Goal: Check status: Check status

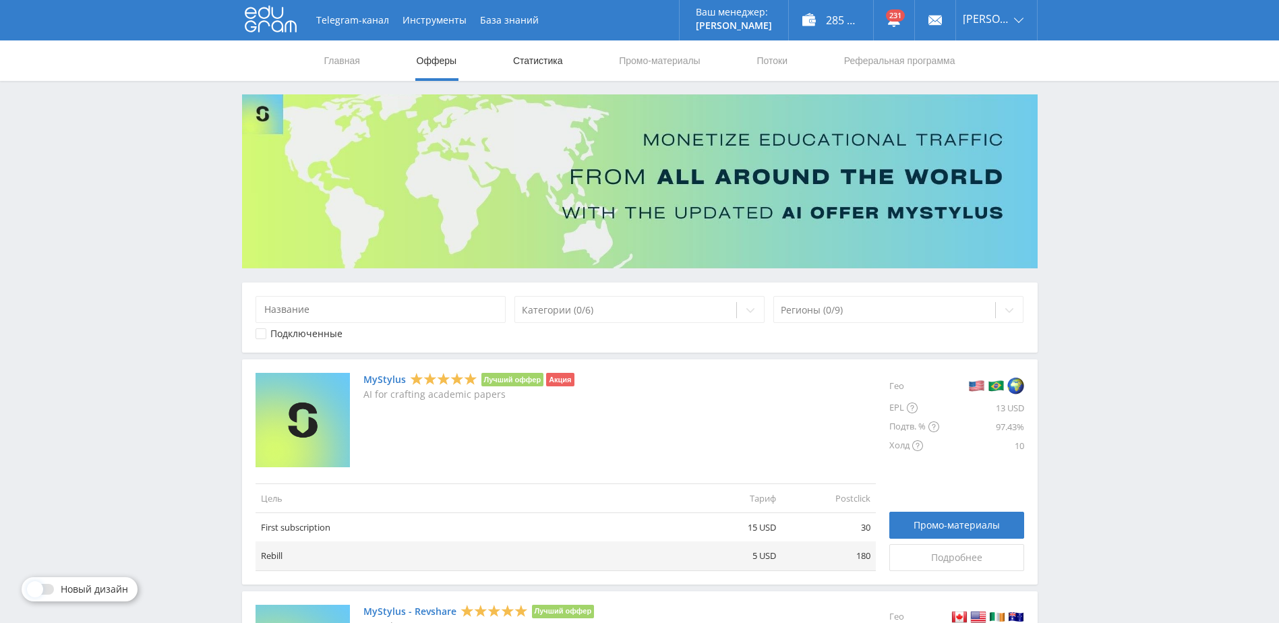
click at [549, 68] on link "Статистика" at bounding box center [538, 60] width 53 height 40
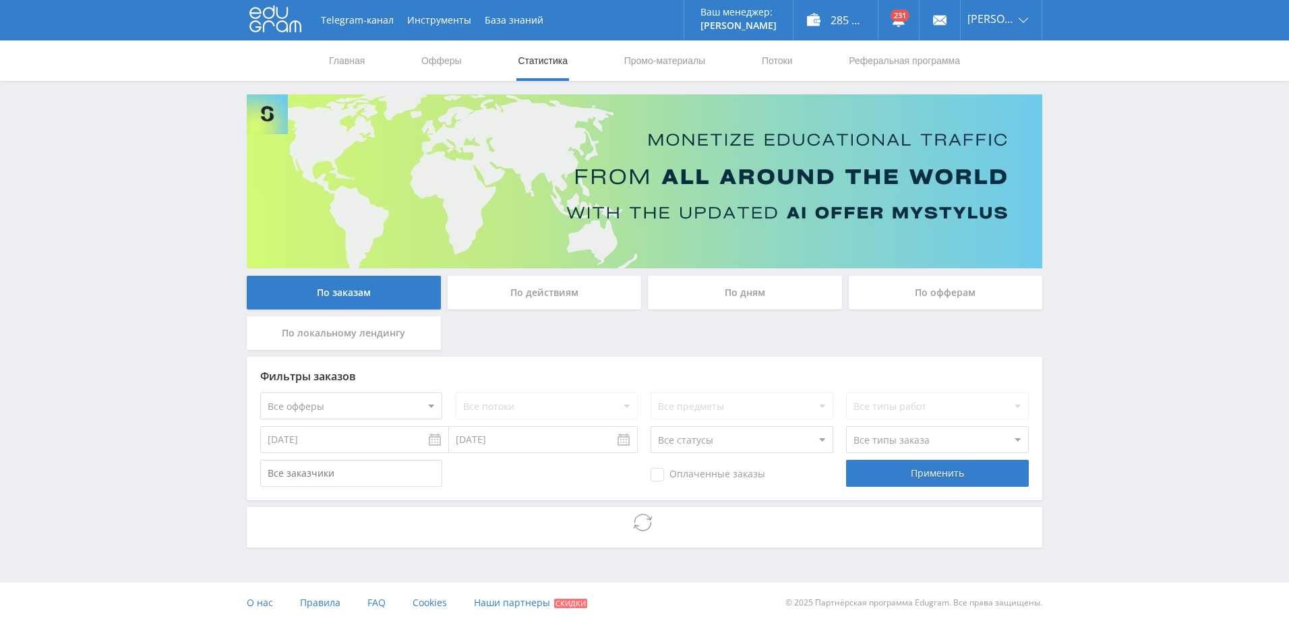
click at [746, 293] on div "По дням" at bounding box center [745, 293] width 194 height 34
click at [0, 0] on input "По дням" at bounding box center [0, 0] width 0 height 0
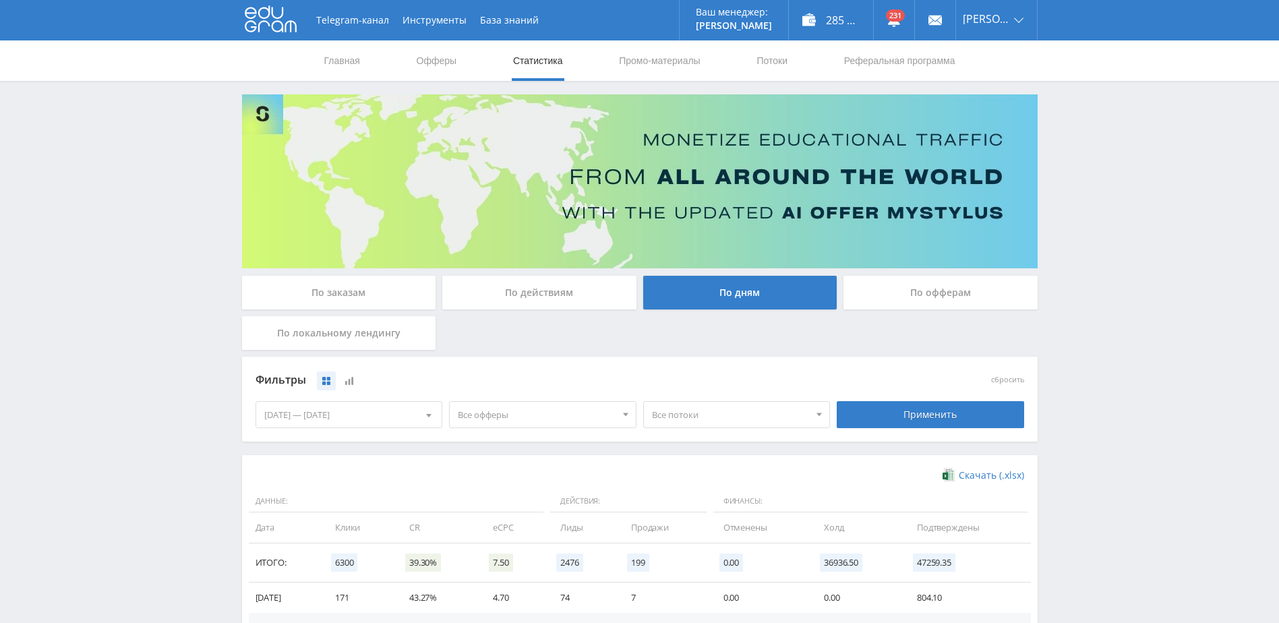
click at [355, 418] on div "[DATE] — [DATE]" at bounding box center [349, 415] width 186 height 26
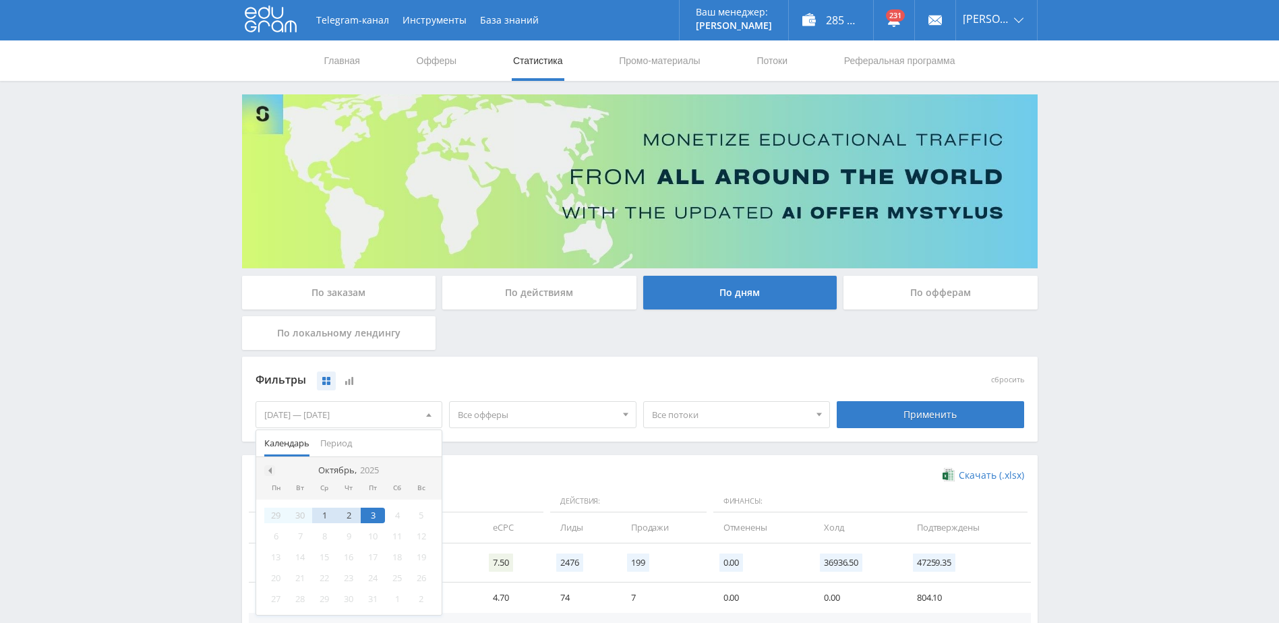
click at [272, 473] on div at bounding box center [269, 470] width 11 height 11
click at [381, 517] on div "1" at bounding box center [373, 516] width 24 height 16
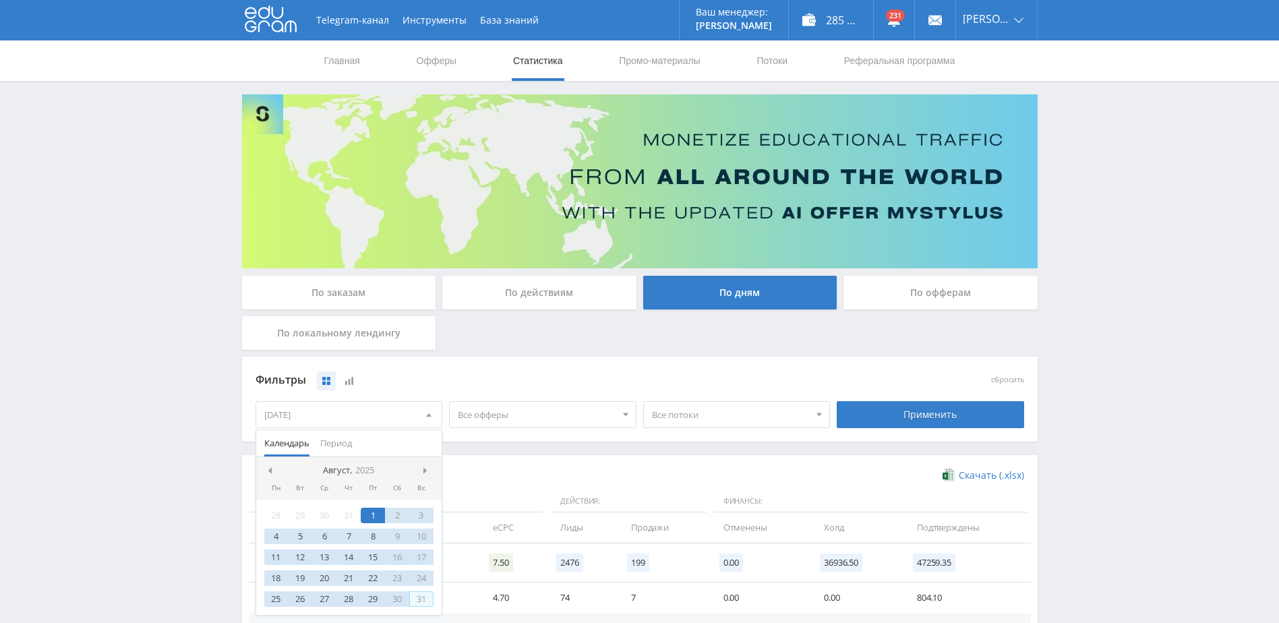
click at [416, 597] on div "31" at bounding box center [421, 599] width 24 height 16
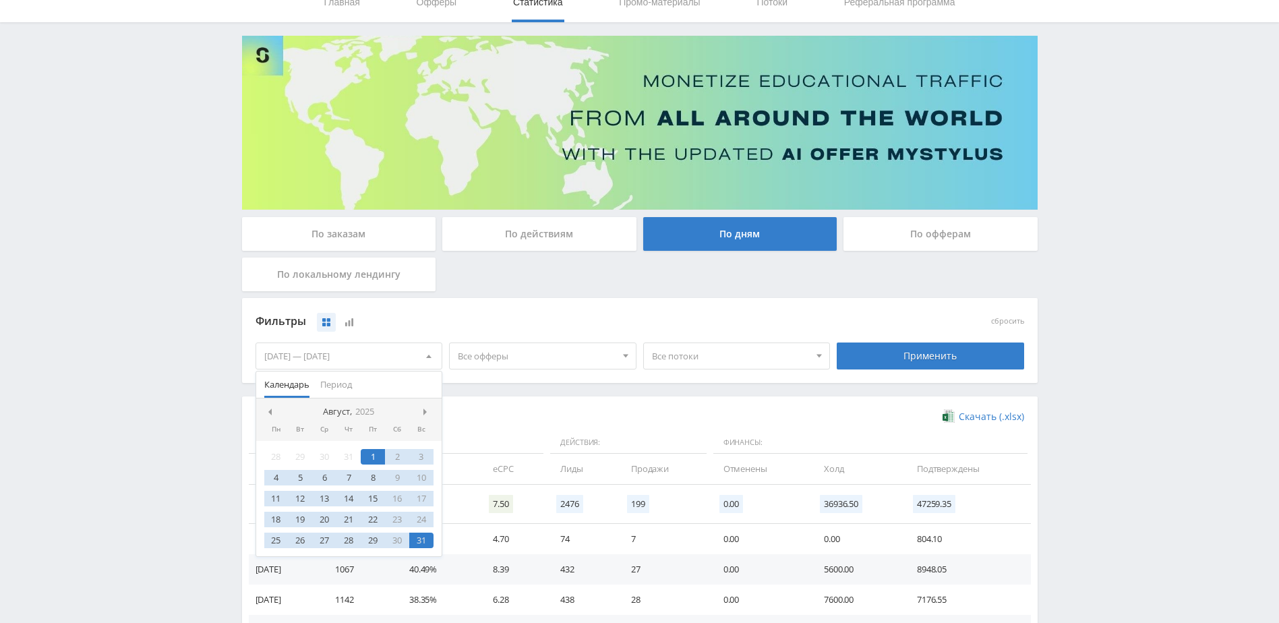
scroll to position [67, 0]
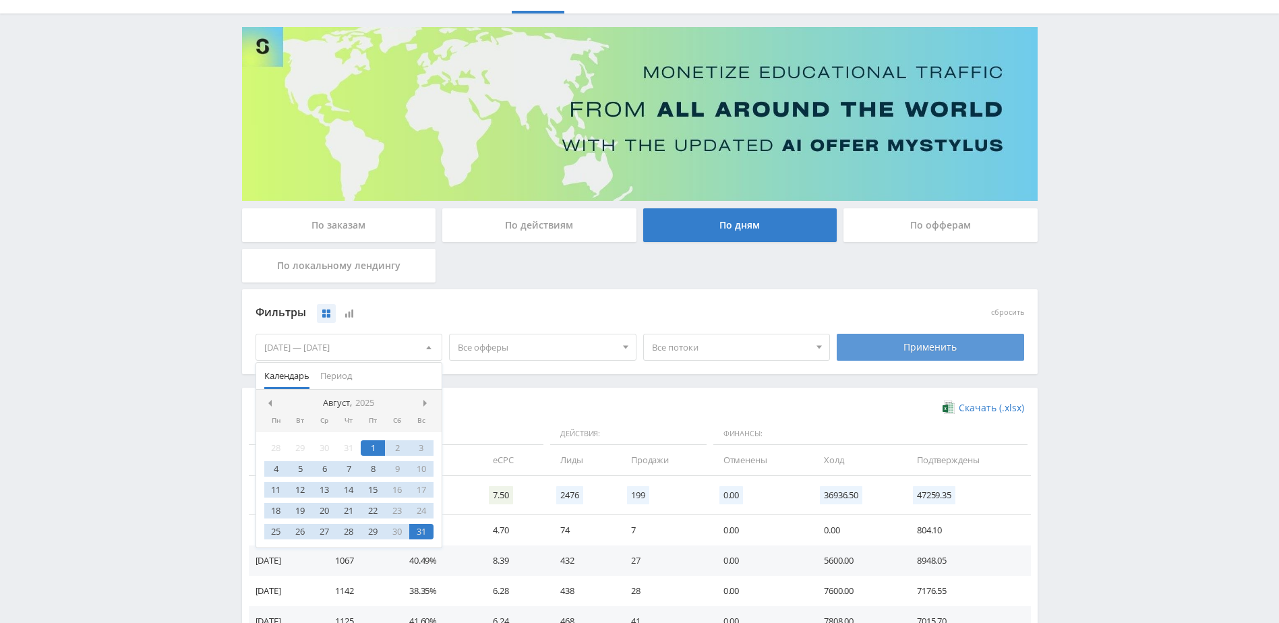
click at [879, 342] on div "Применить" at bounding box center [930, 347] width 187 height 27
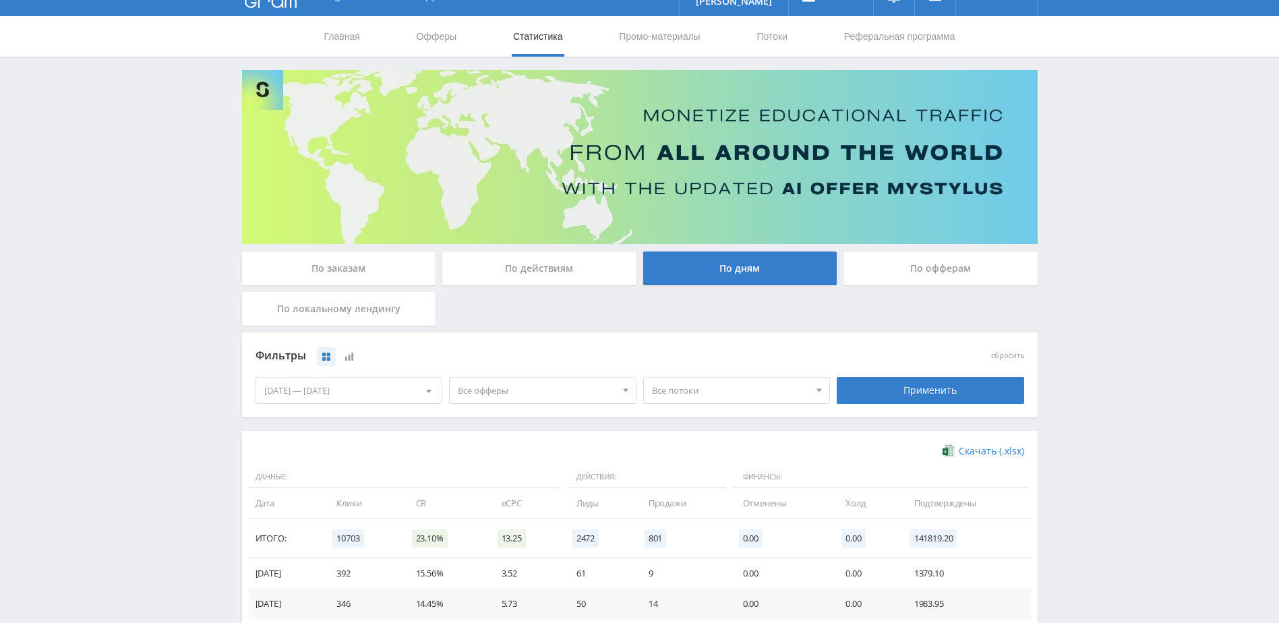
scroll to position [135, 0]
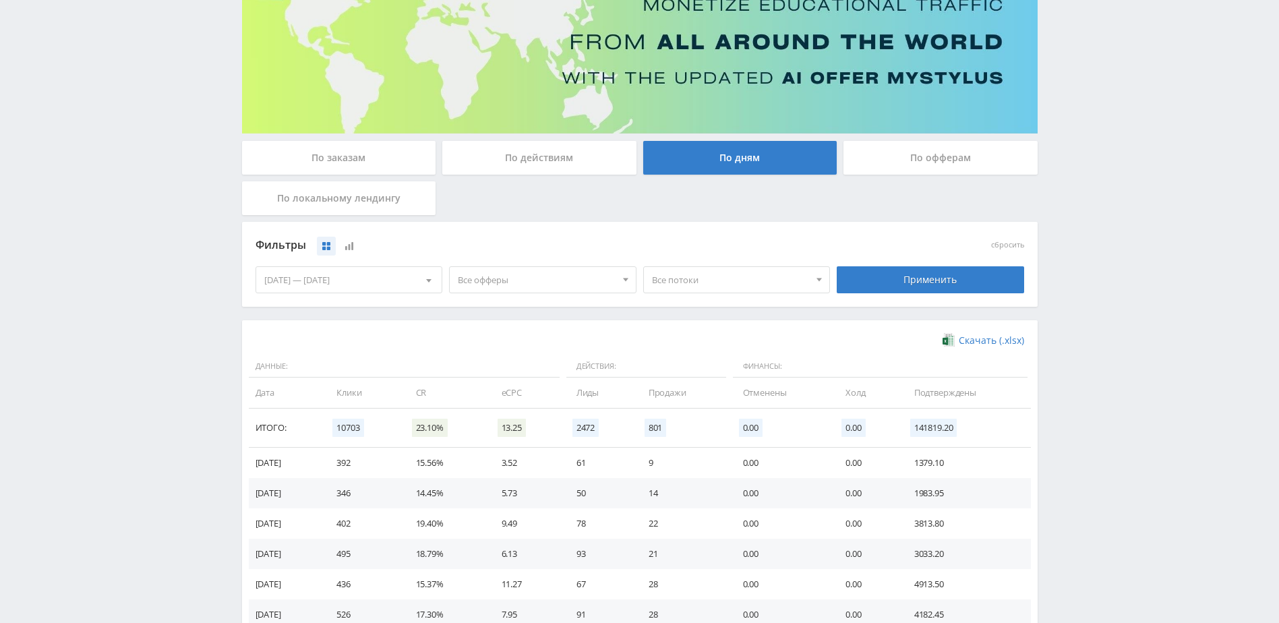
click at [529, 276] on span "Все офферы" at bounding box center [537, 280] width 158 height 26
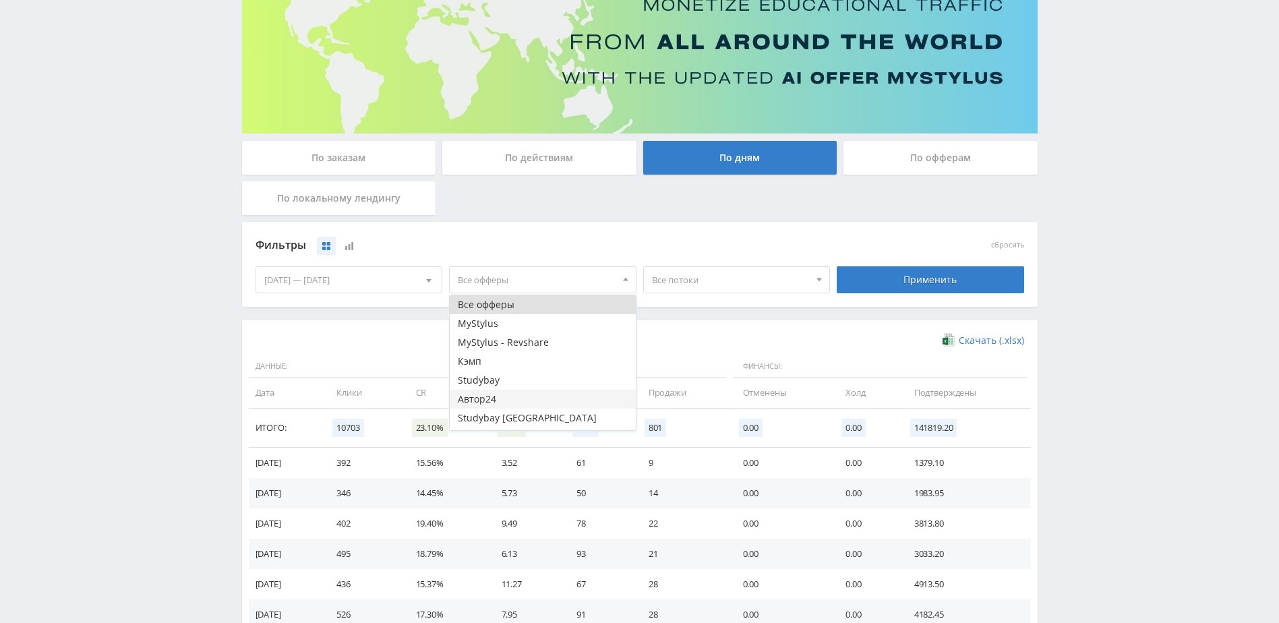
click at [513, 399] on button "Автор24" at bounding box center [543, 399] width 186 height 19
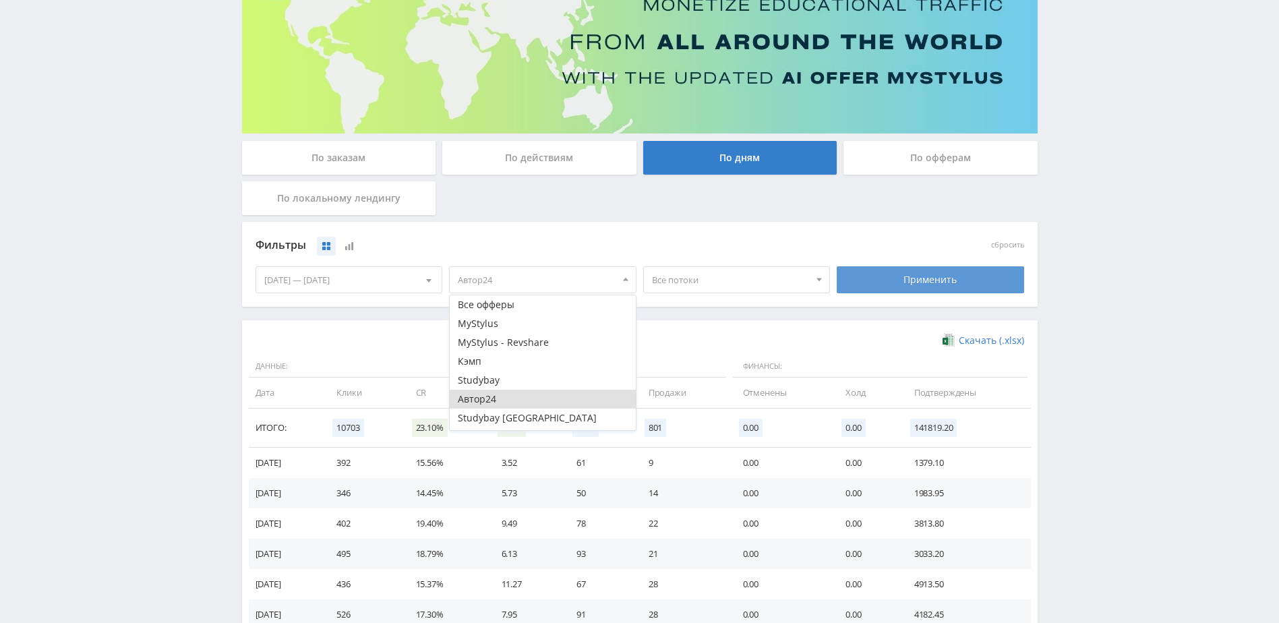
click at [898, 278] on div "Применить" at bounding box center [930, 279] width 187 height 27
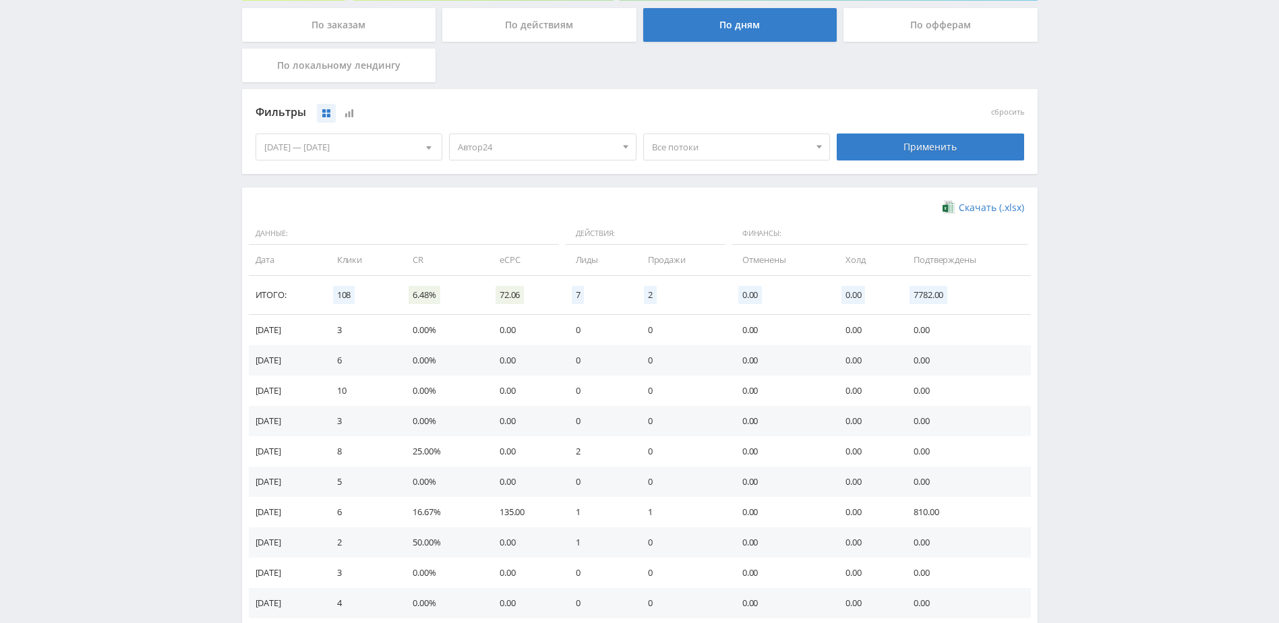
scroll to position [270, 0]
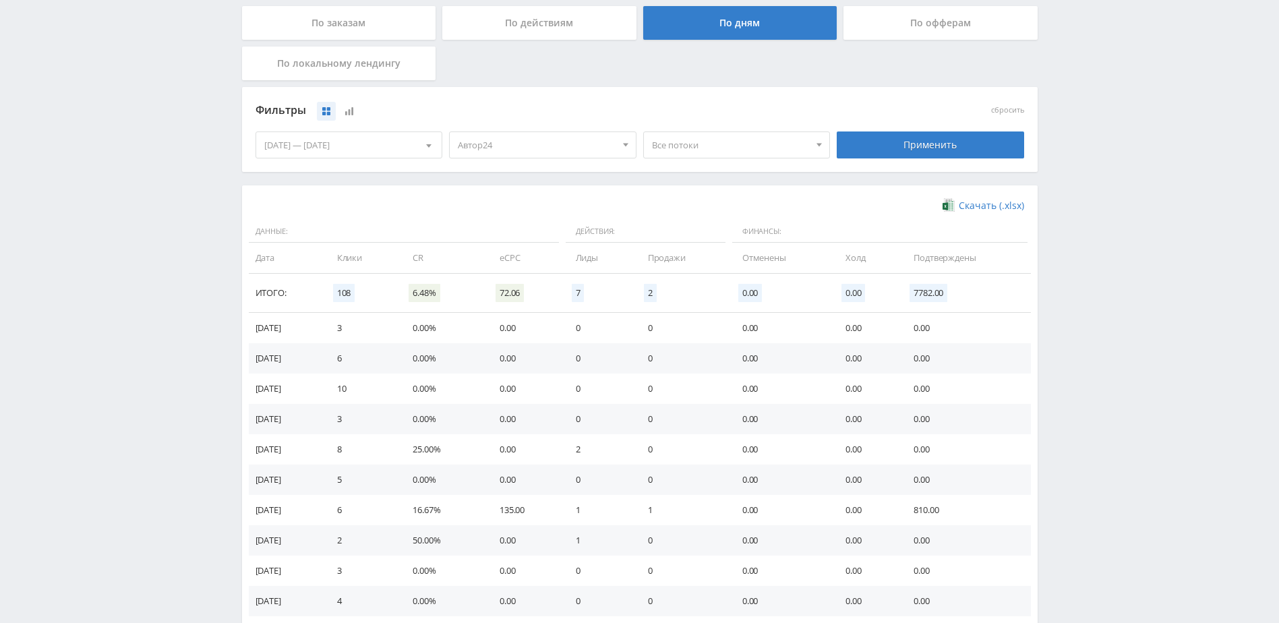
click at [673, 154] on span "Все потоки" at bounding box center [731, 145] width 158 height 26
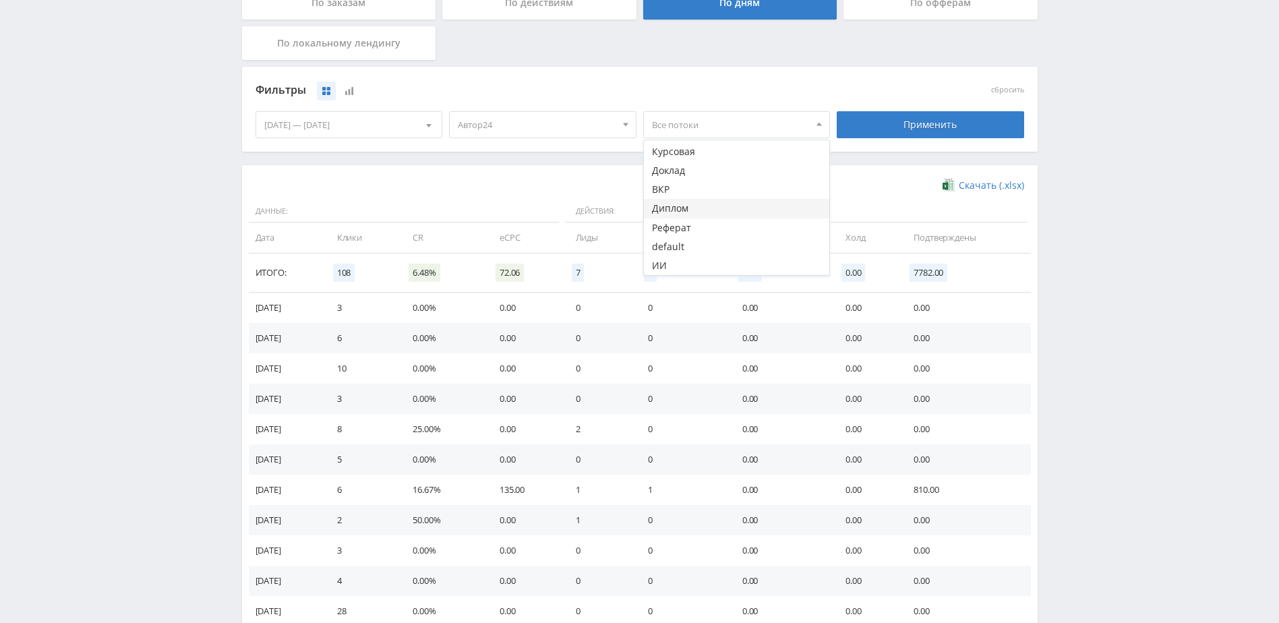
scroll to position [337, 0]
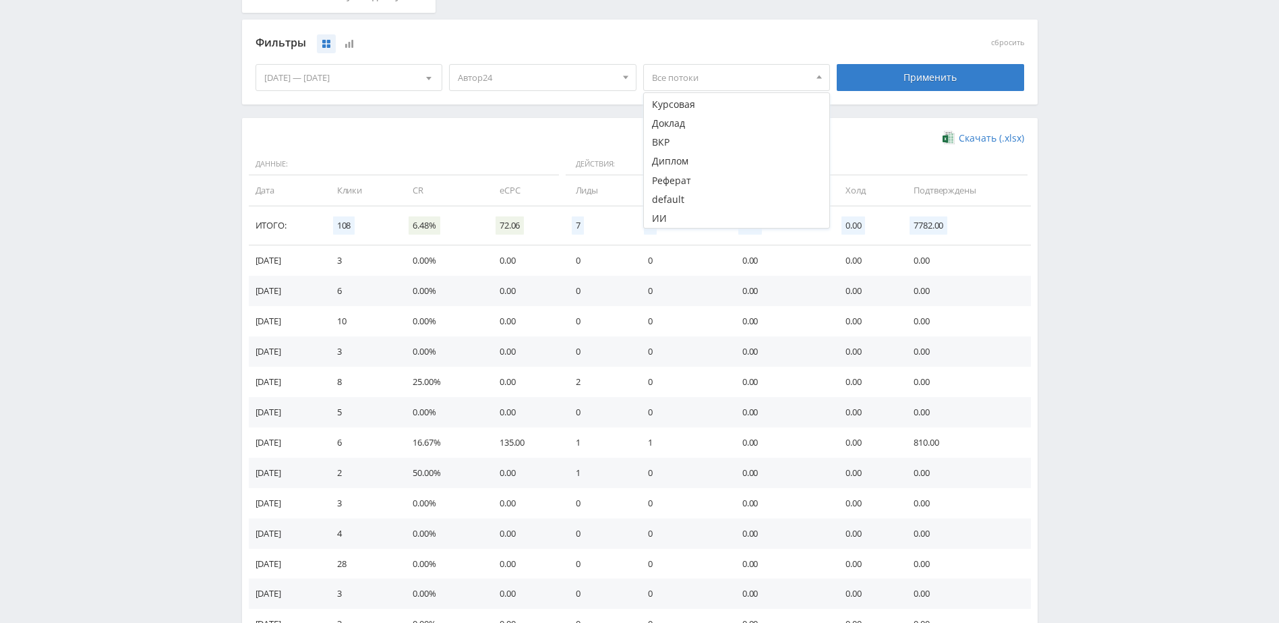
click at [1082, 221] on div "Telegram-канал Инструменты База знаний Ваш менеджер: [PERSON_NAME] Alex Online …" at bounding box center [639, 322] width 1279 height 1318
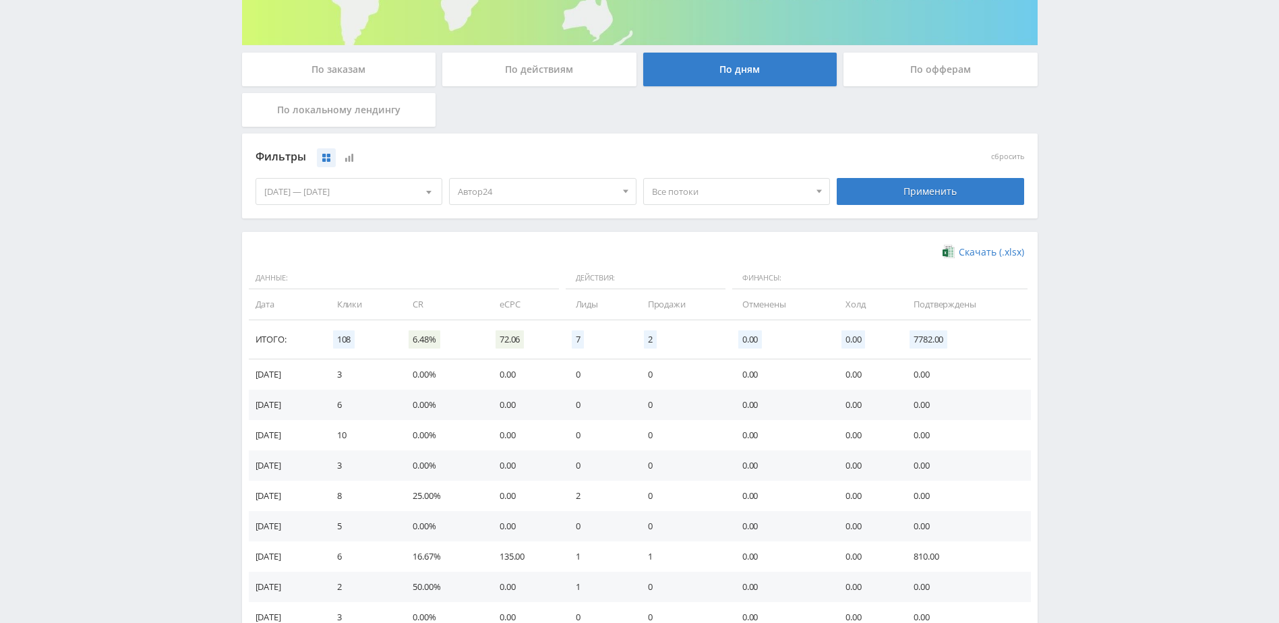
scroll to position [135, 0]
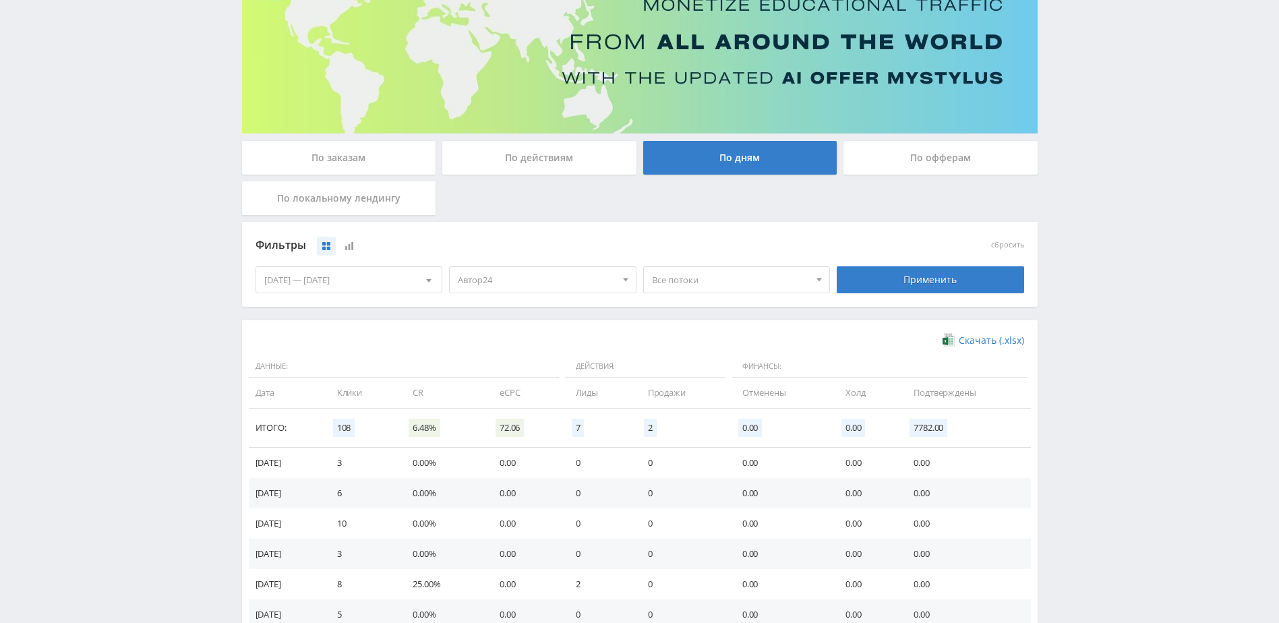
click at [756, 286] on span "Все потоки" at bounding box center [731, 280] width 158 height 26
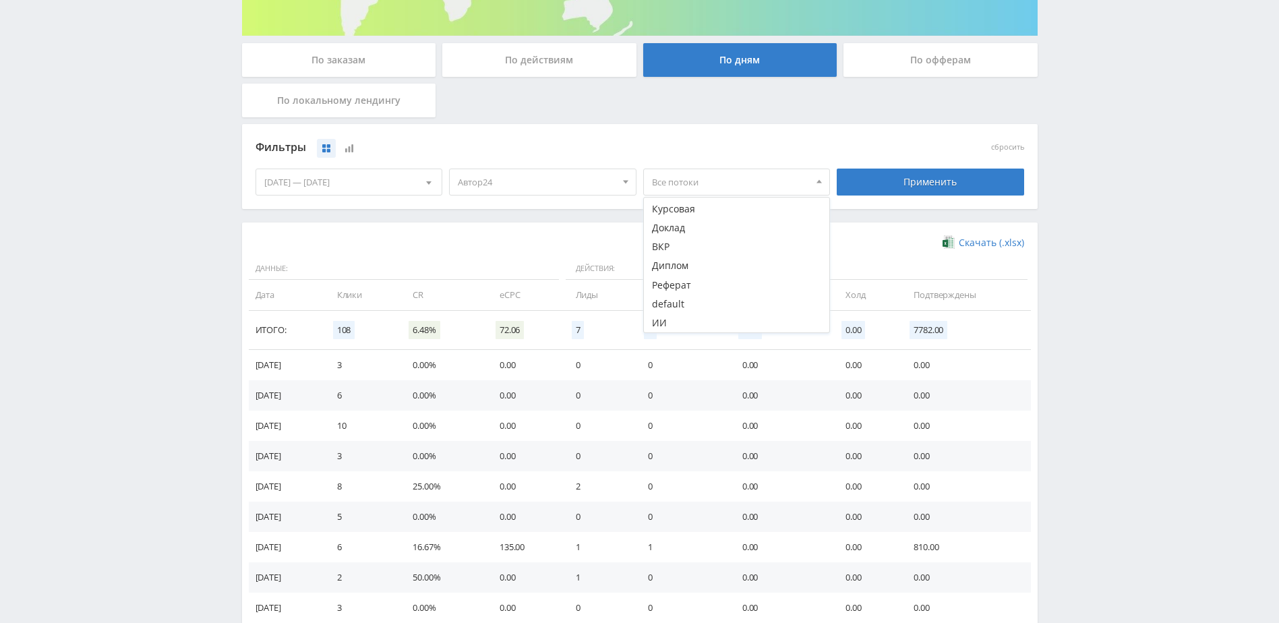
scroll to position [270, 0]
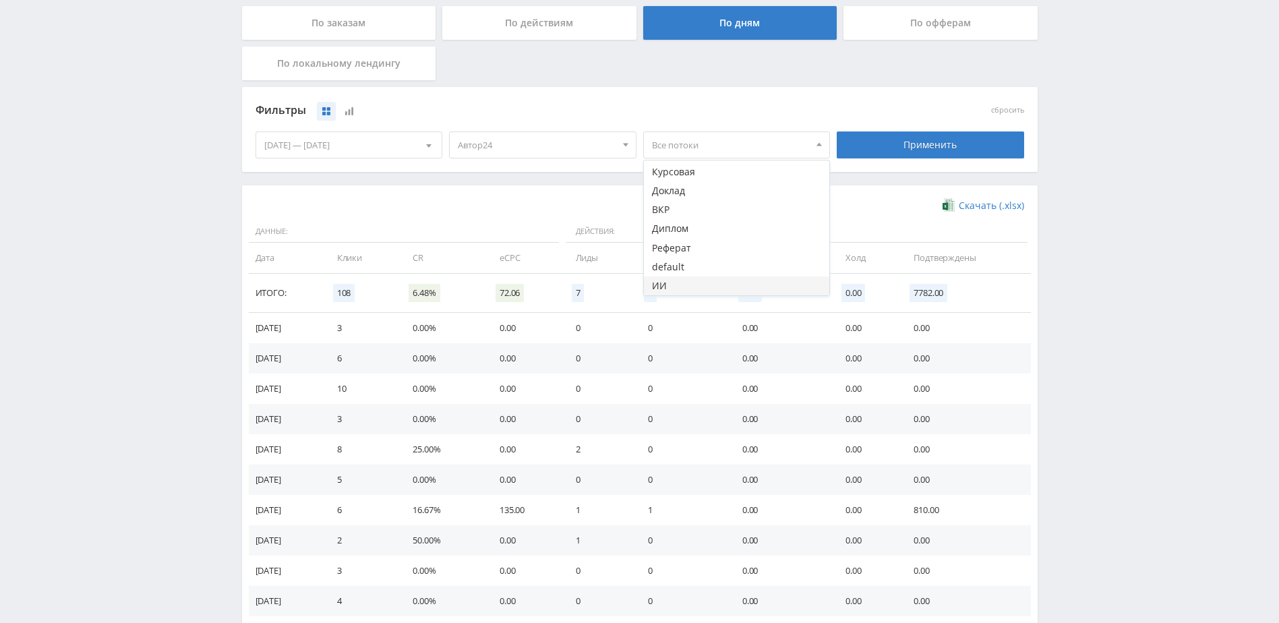
click at [722, 282] on button "ИИ" at bounding box center [737, 285] width 186 height 19
click at [890, 146] on div "Применить" at bounding box center [930, 144] width 187 height 27
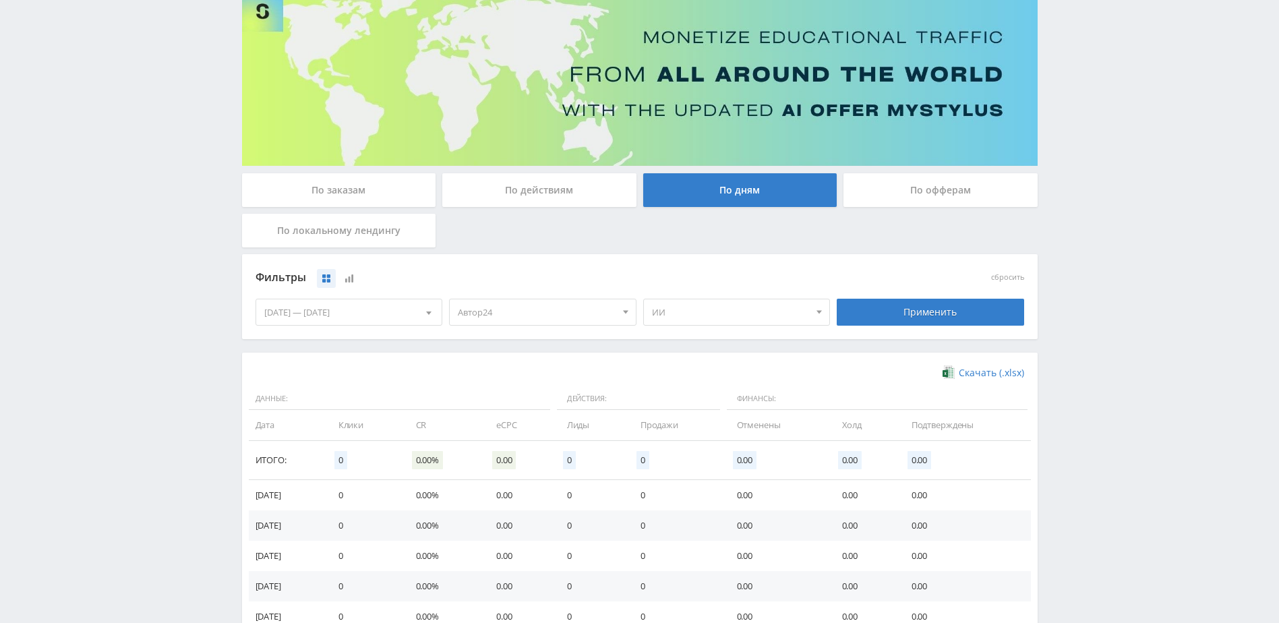
scroll to position [135, 0]
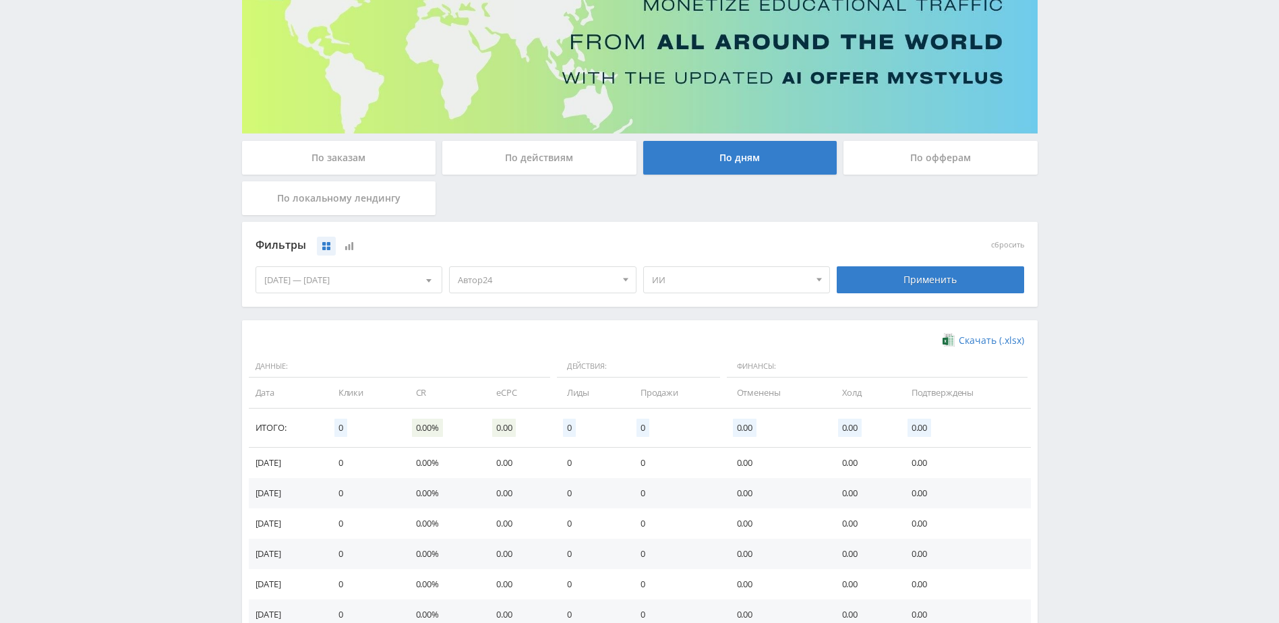
click at [774, 275] on span "ИИ" at bounding box center [731, 280] width 158 height 26
click at [686, 235] on div "Фильтры" at bounding box center [542, 245] width 575 height 20
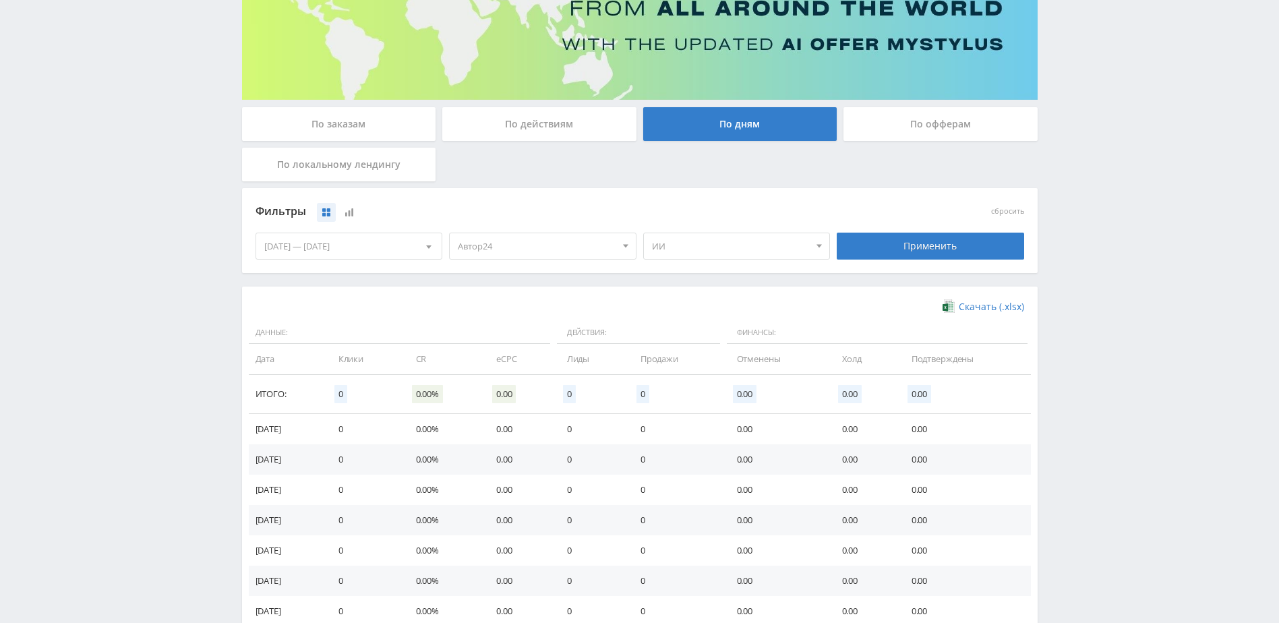
scroll to position [202, 0]
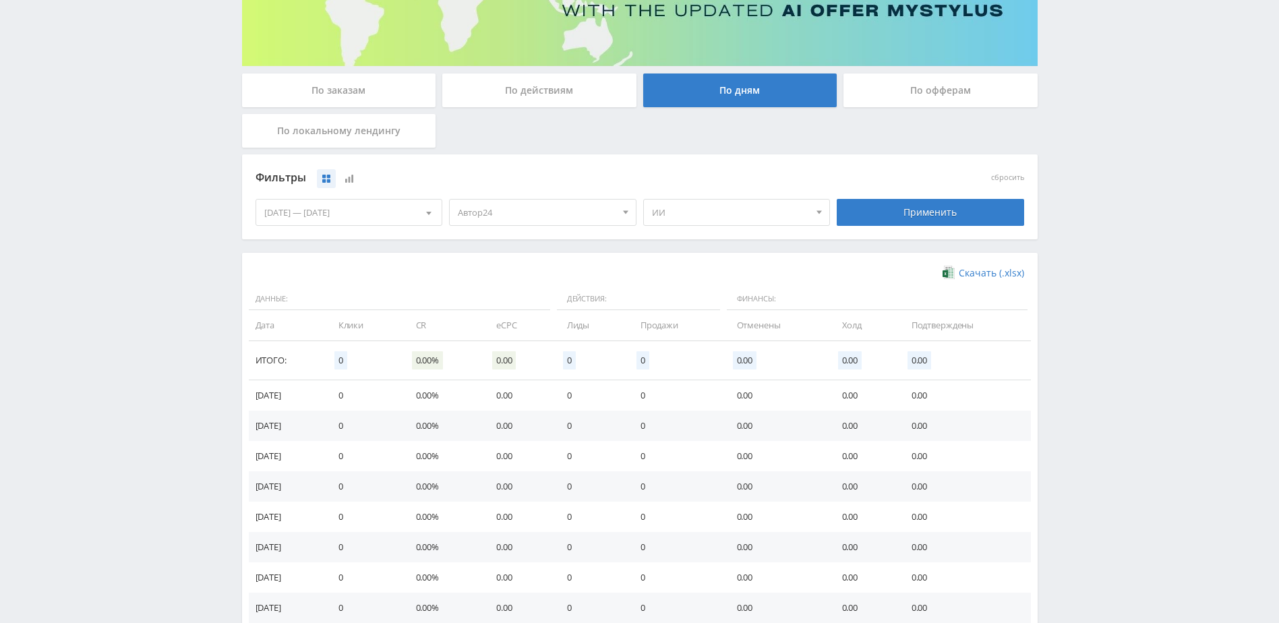
click at [602, 212] on span "Автор24" at bounding box center [537, 213] width 158 height 26
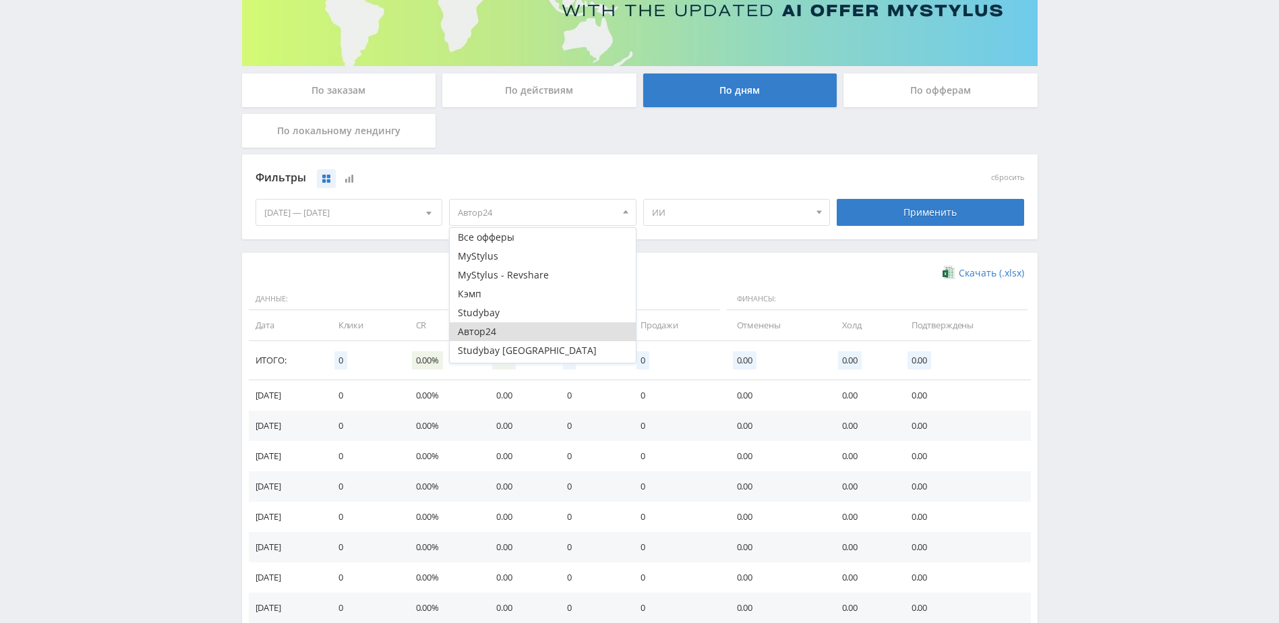
click at [928, 303] on span "Финансы:" at bounding box center [877, 299] width 301 height 23
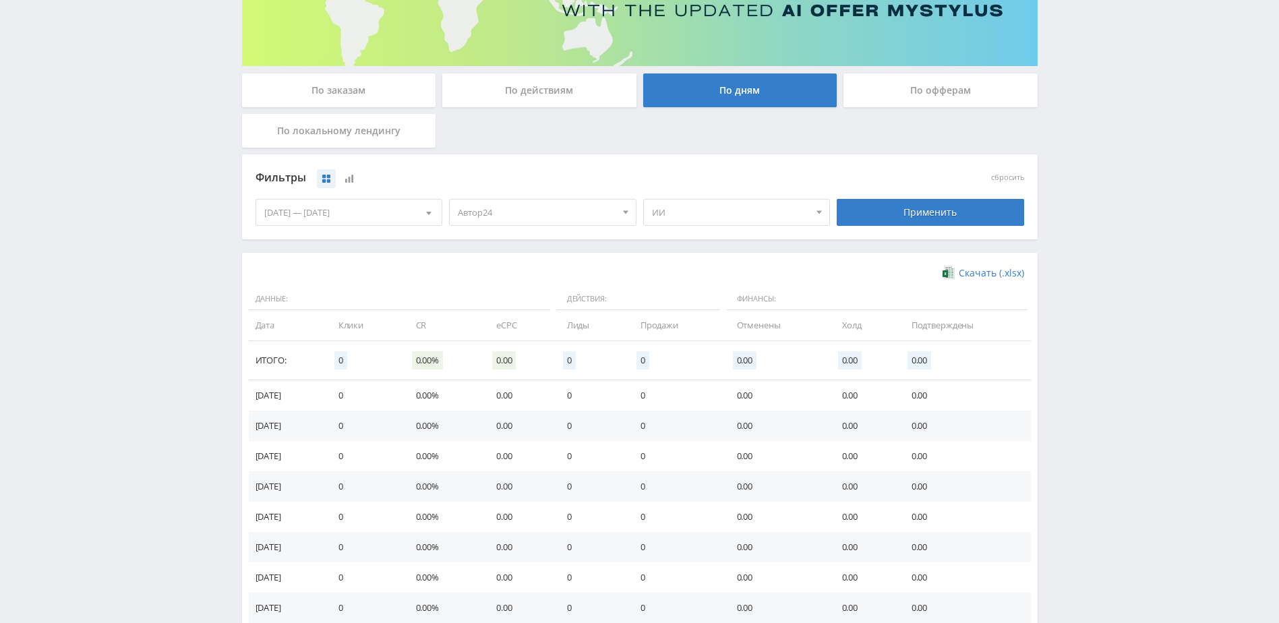
click at [716, 206] on span "ИИ" at bounding box center [731, 213] width 158 height 26
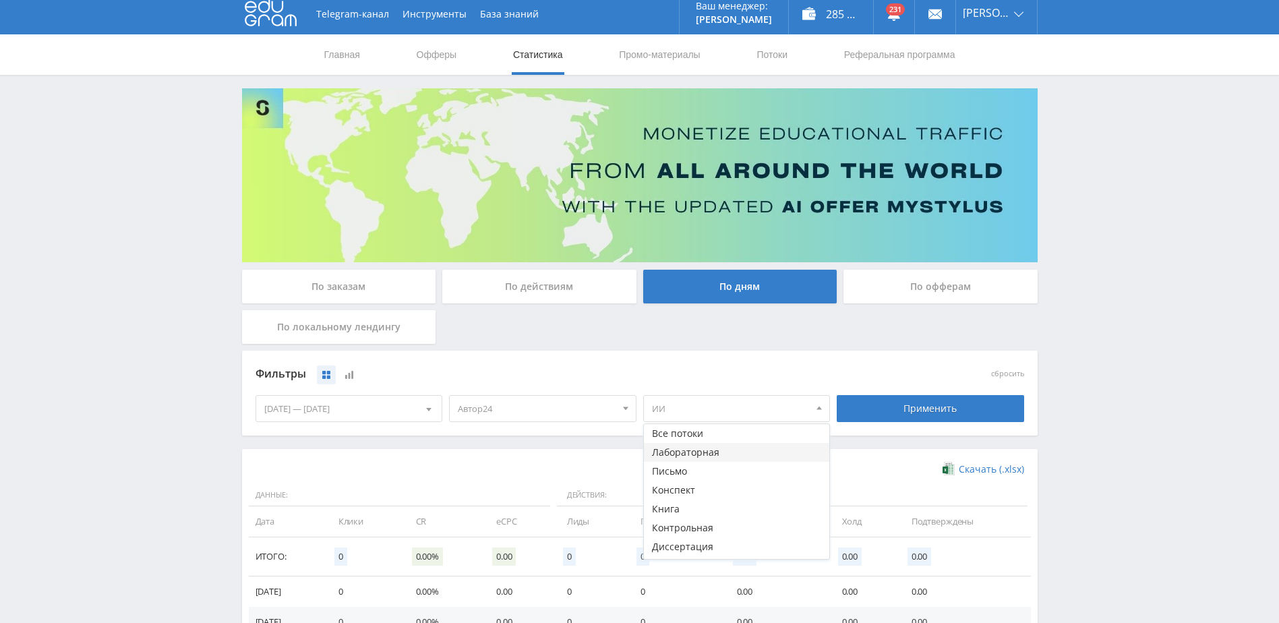
scroll to position [0, 0]
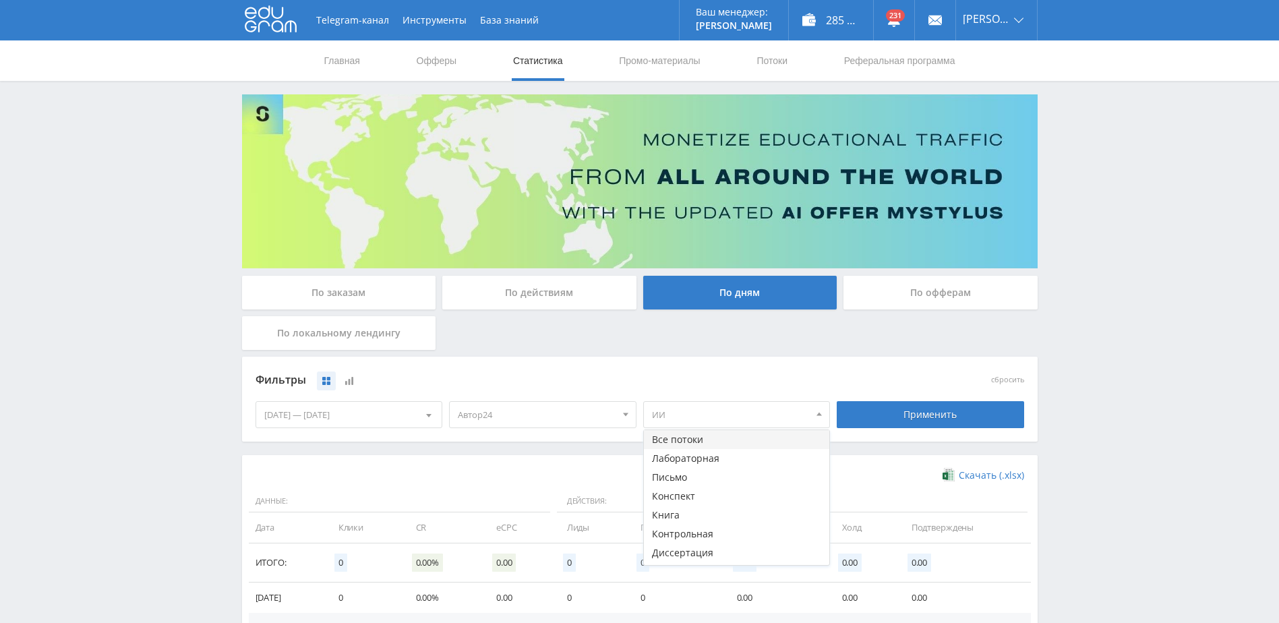
click at [732, 447] on button "Все потоки" at bounding box center [737, 439] width 186 height 19
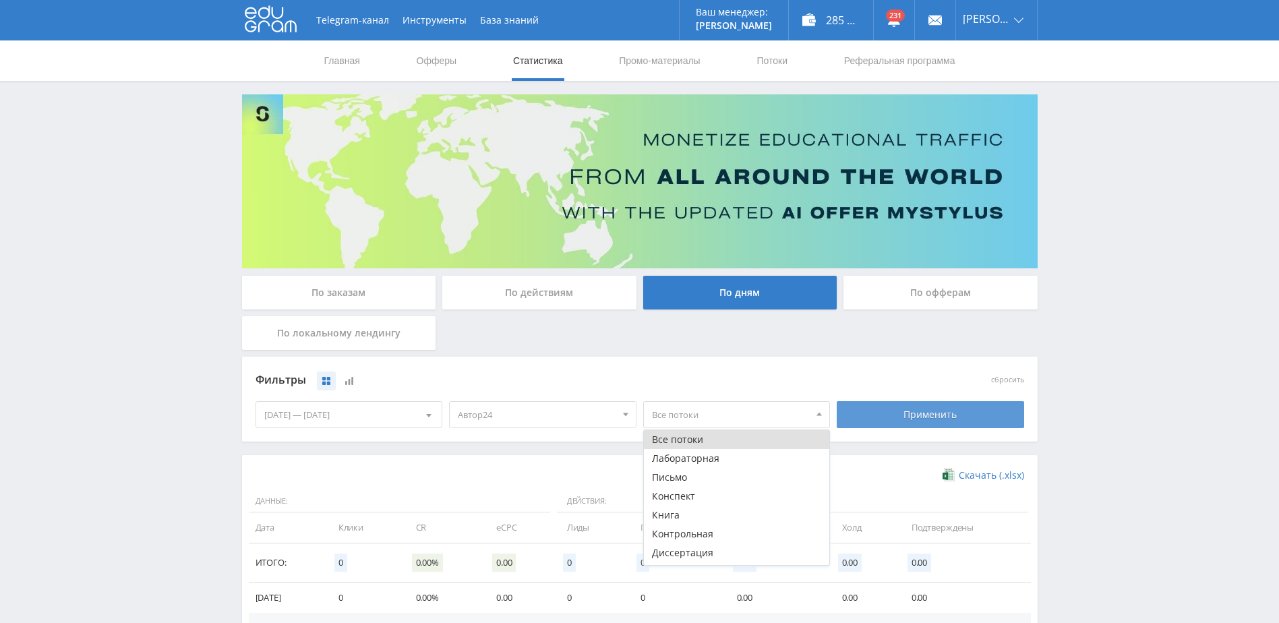
click at [894, 411] on div "Применить" at bounding box center [930, 414] width 187 height 27
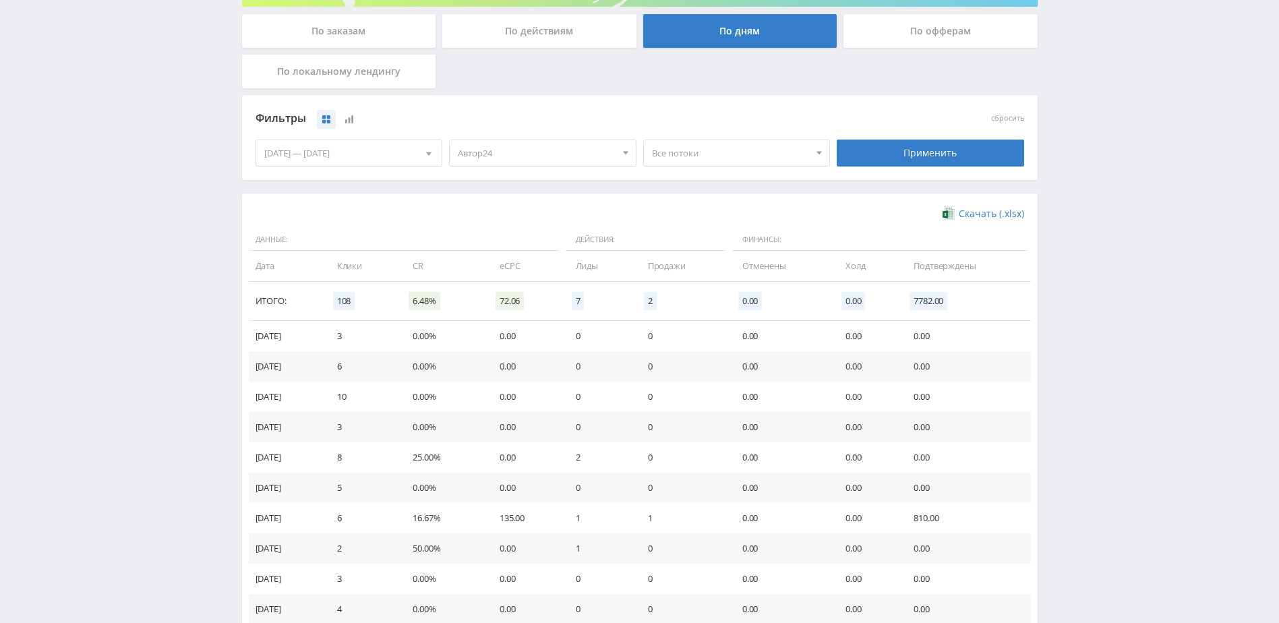
scroll to position [270, 0]
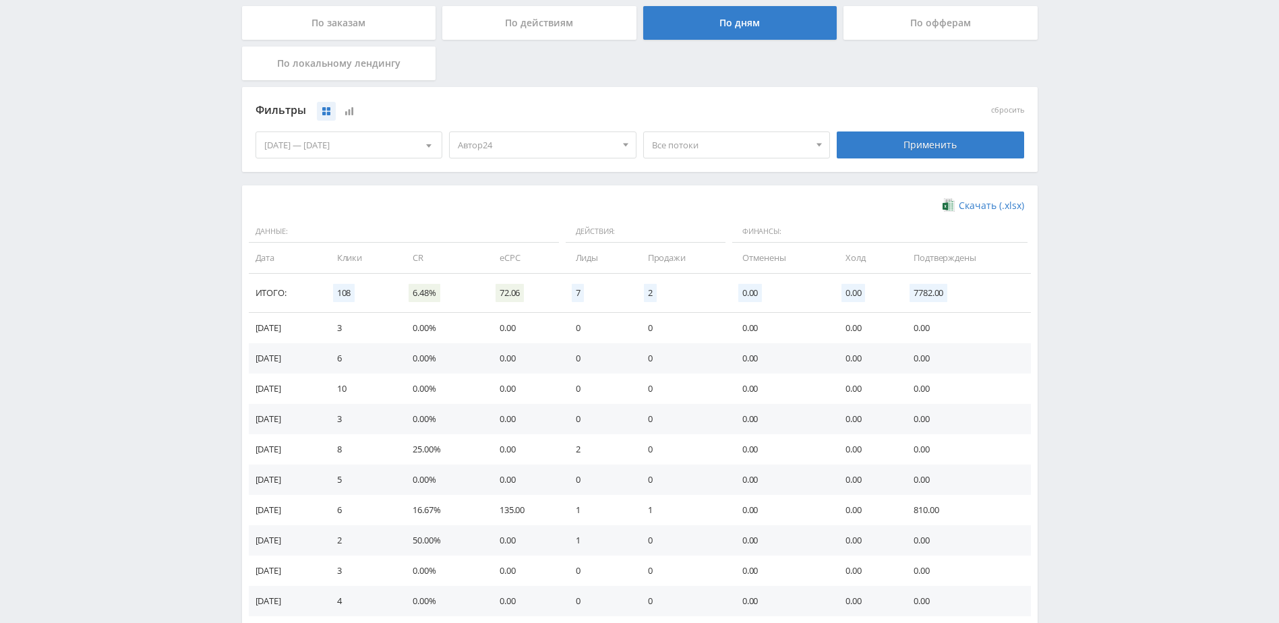
click at [791, 147] on span "Все потоки" at bounding box center [731, 145] width 158 height 26
click at [752, 117] on div "Фильтры" at bounding box center [542, 110] width 575 height 20
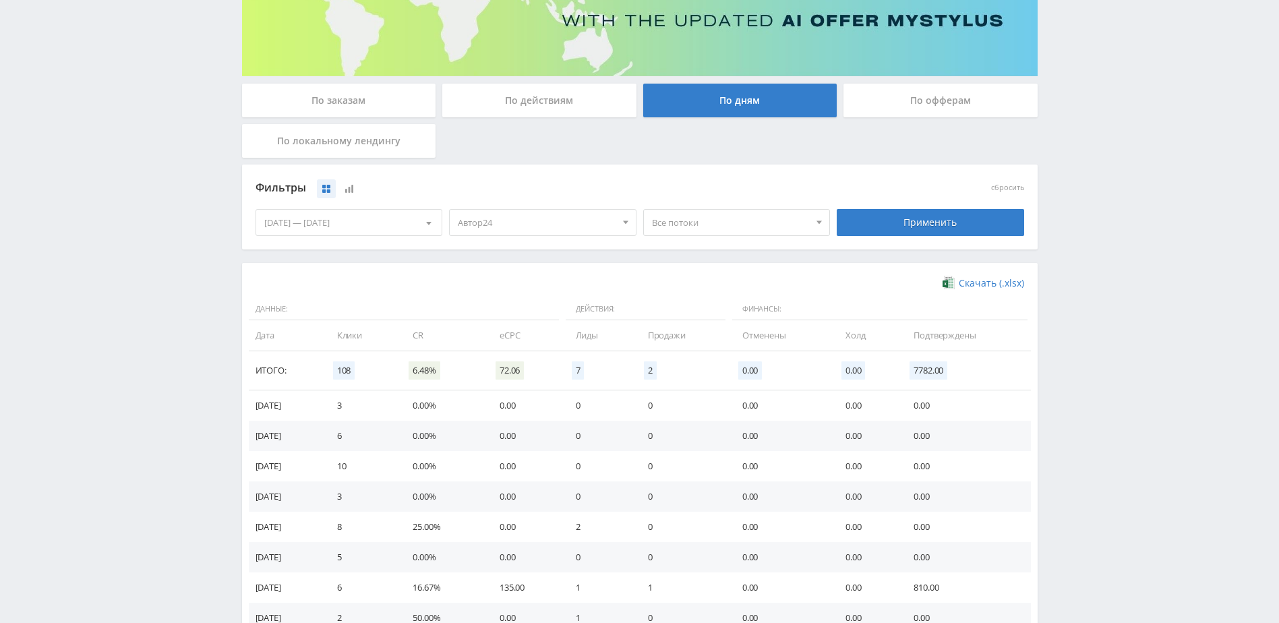
scroll to position [202, 0]
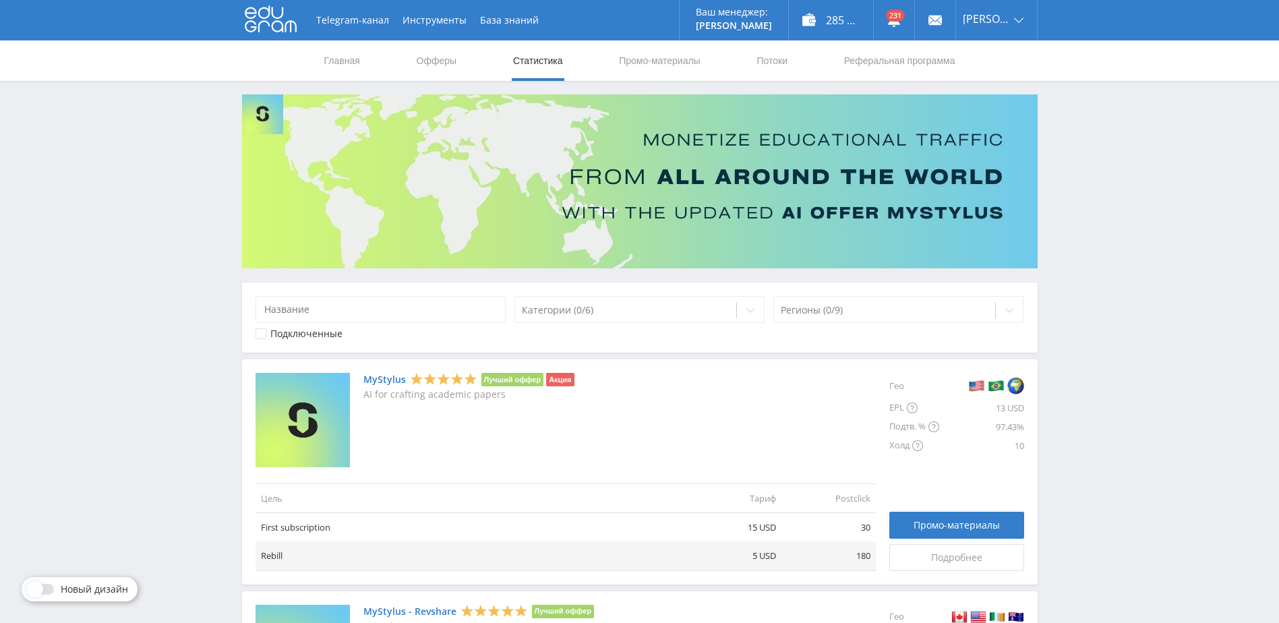
click at [551, 65] on link "Статистика" at bounding box center [538, 60] width 53 height 40
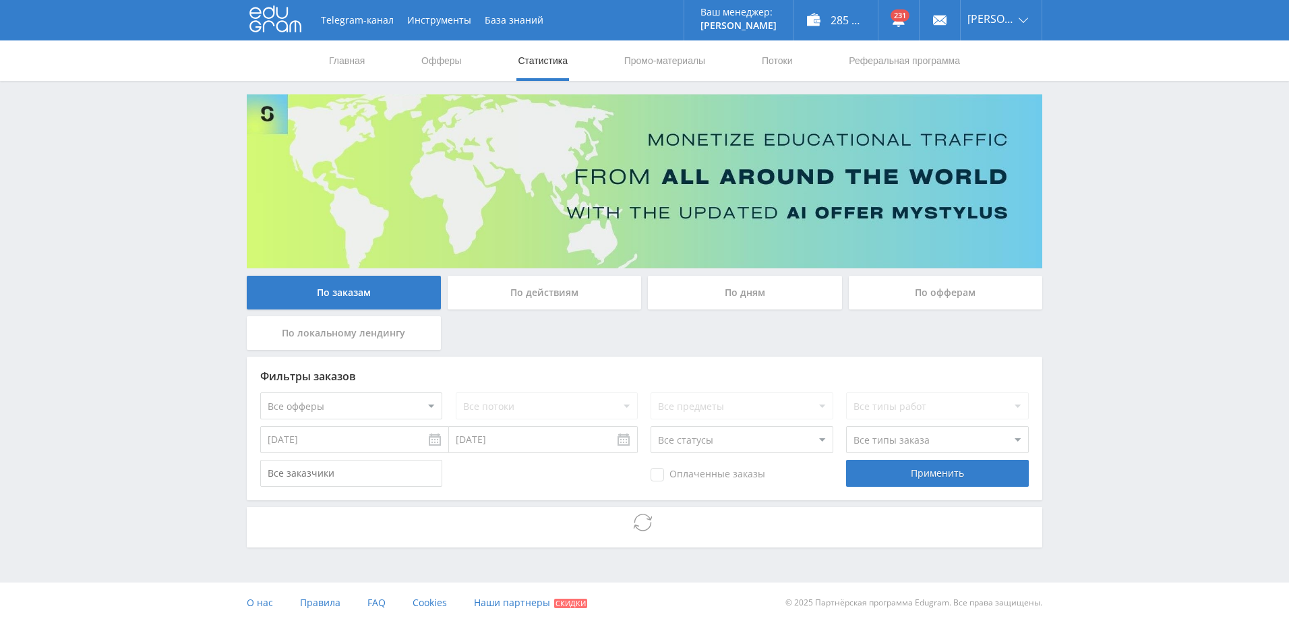
click at [772, 299] on div "По дням" at bounding box center [745, 293] width 194 height 34
click at [0, 0] on input "По дням" at bounding box center [0, 0] width 0 height 0
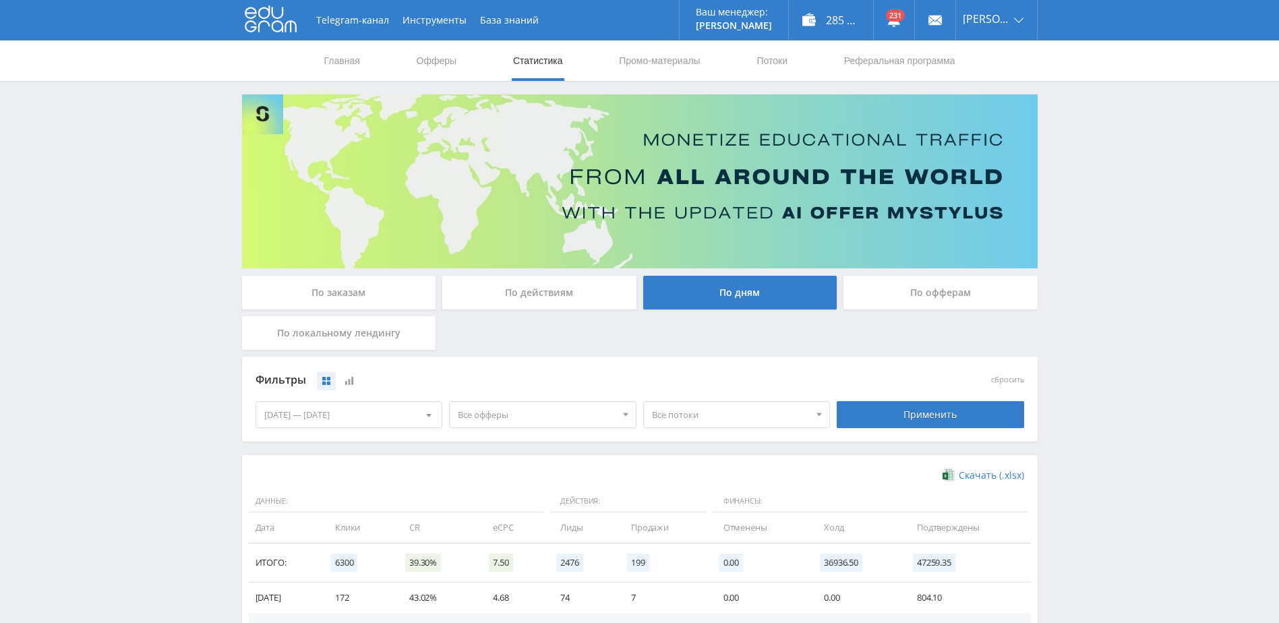
click at [755, 405] on span "Все потоки" at bounding box center [731, 415] width 158 height 26
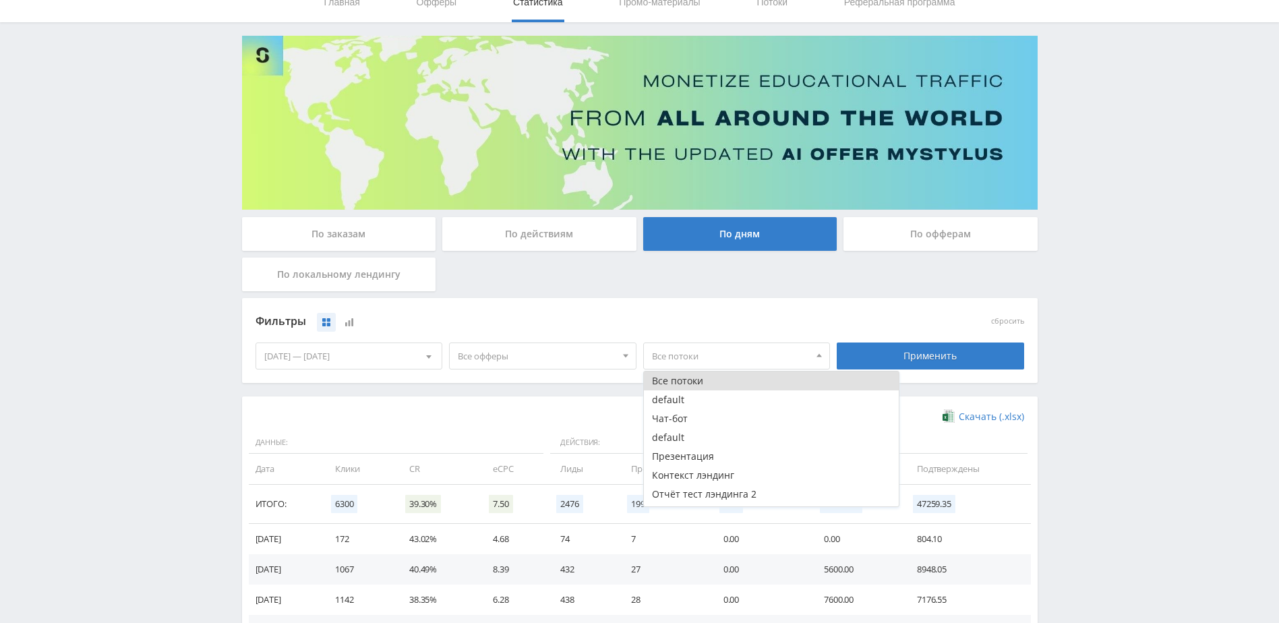
scroll to position [67, 0]
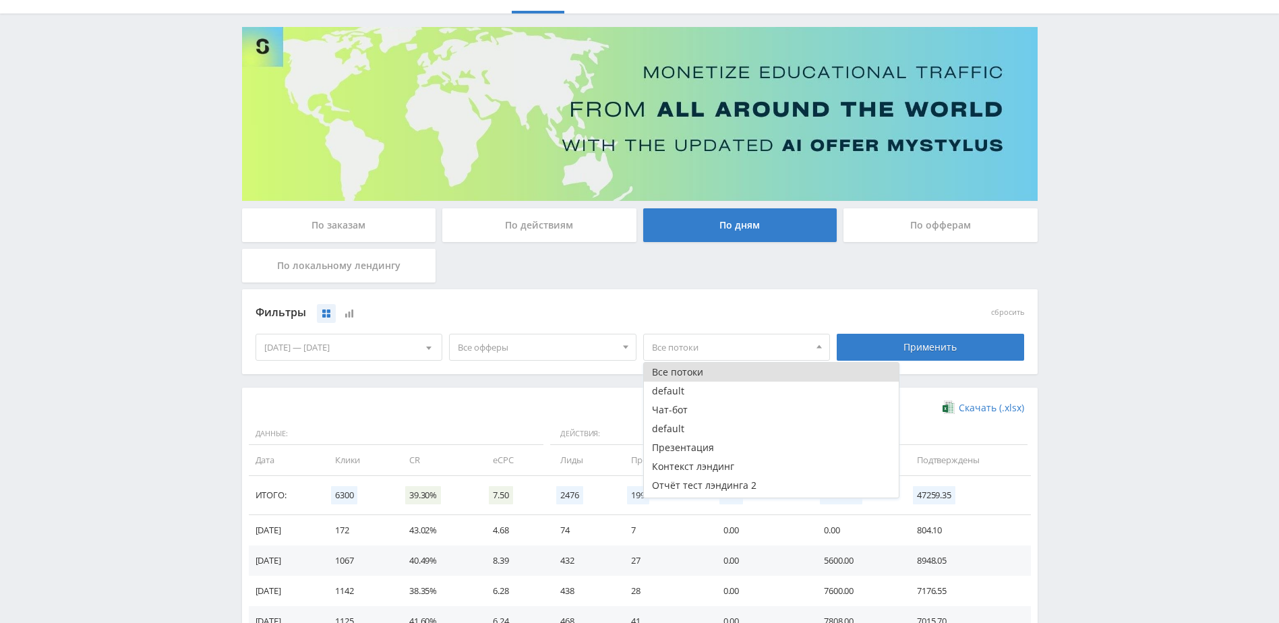
click at [764, 309] on div "Фильтры" at bounding box center [542, 313] width 575 height 20
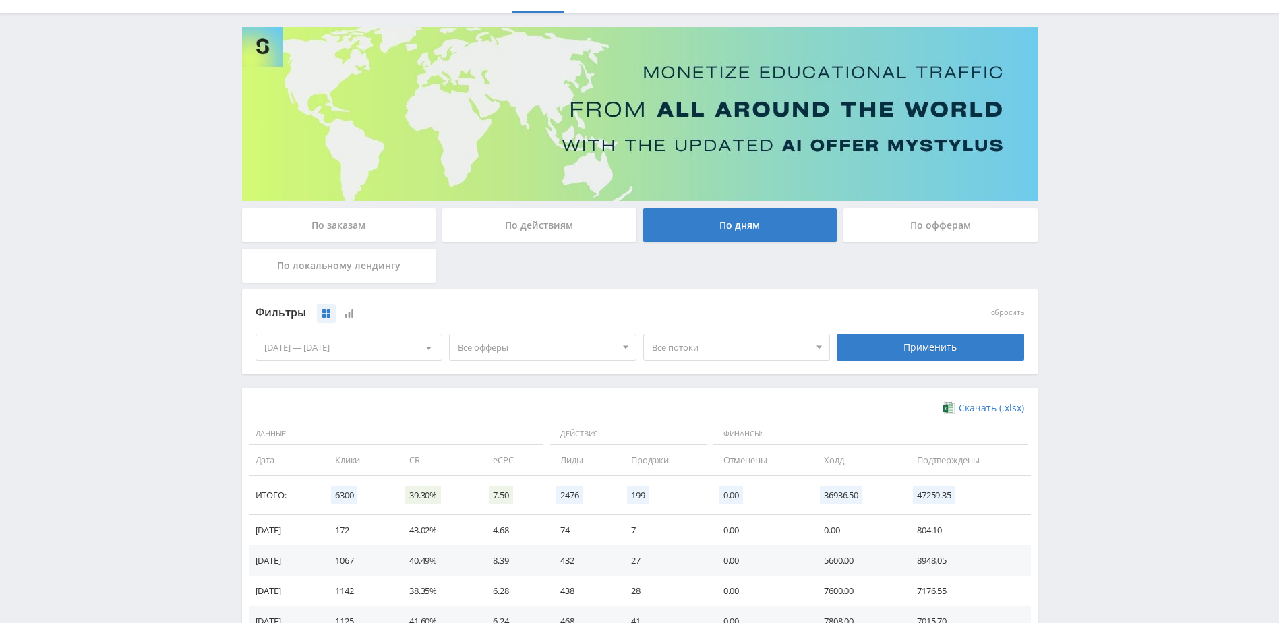
drag, startPoint x: 382, startPoint y: 348, endPoint x: 359, endPoint y: 368, distance: 30.1
click at [382, 349] on div "[DATE] — [DATE]" at bounding box center [349, 347] width 186 height 26
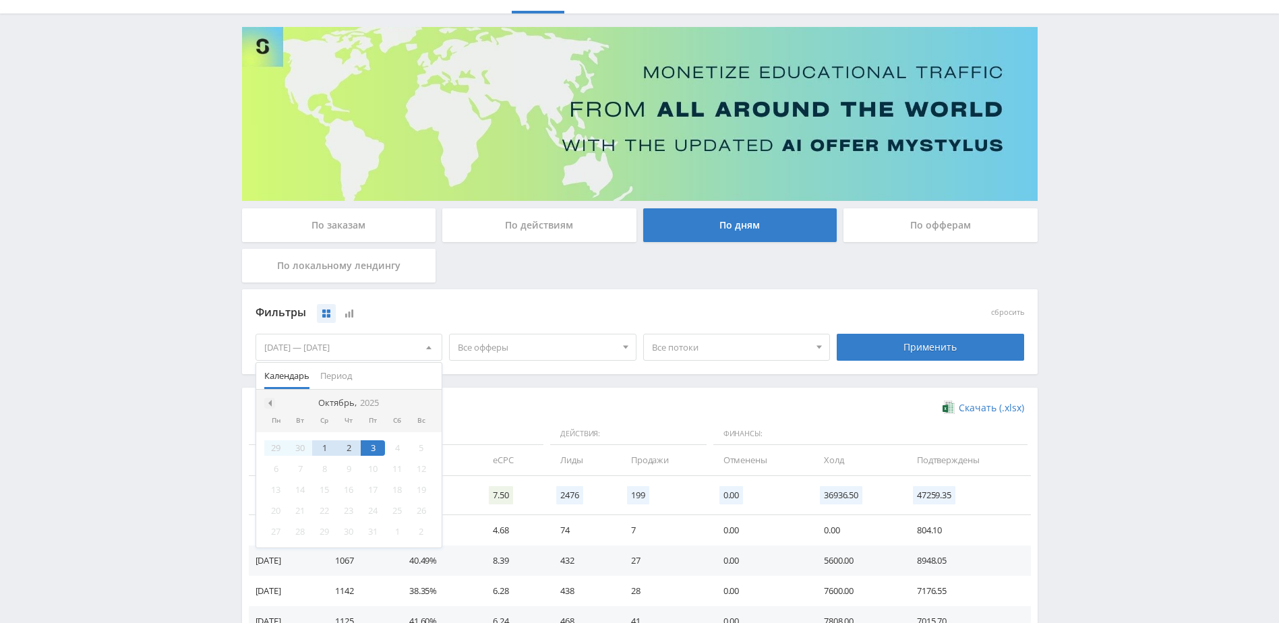
click at [272, 401] on div at bounding box center [269, 403] width 11 height 11
click at [273, 402] on div at bounding box center [269, 403] width 11 height 11
click at [379, 447] on div "1" at bounding box center [373, 448] width 24 height 16
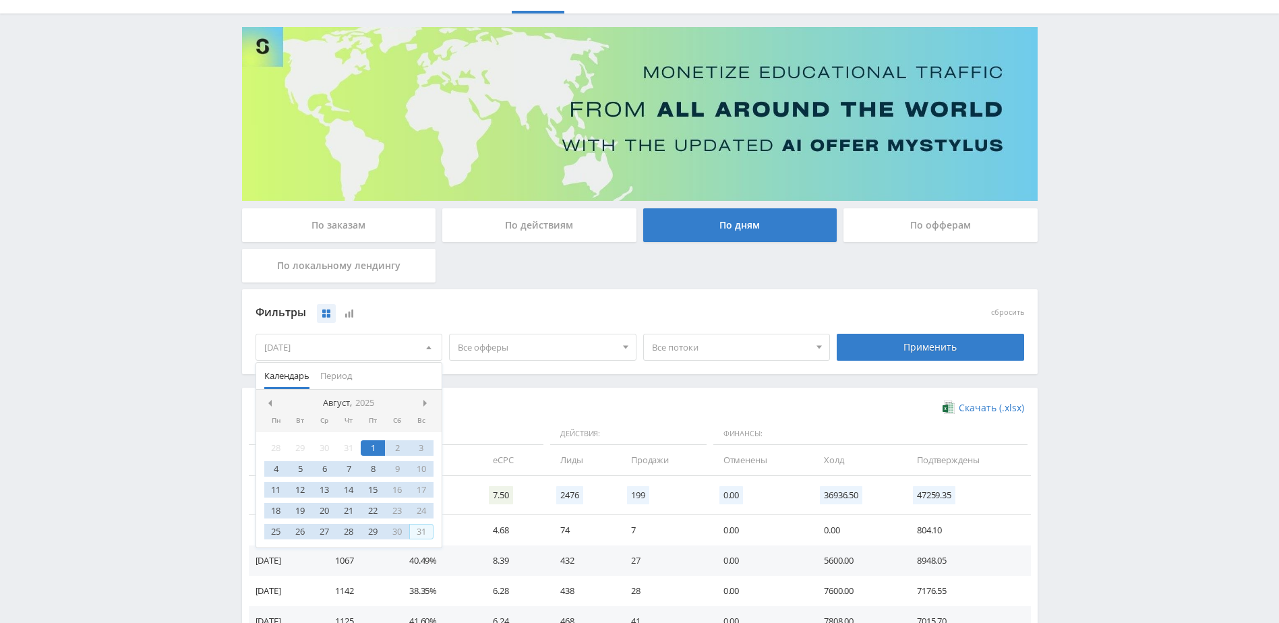
click at [419, 532] on div "31" at bounding box center [421, 532] width 24 height 16
click at [888, 341] on div "Применить" at bounding box center [930, 347] width 187 height 27
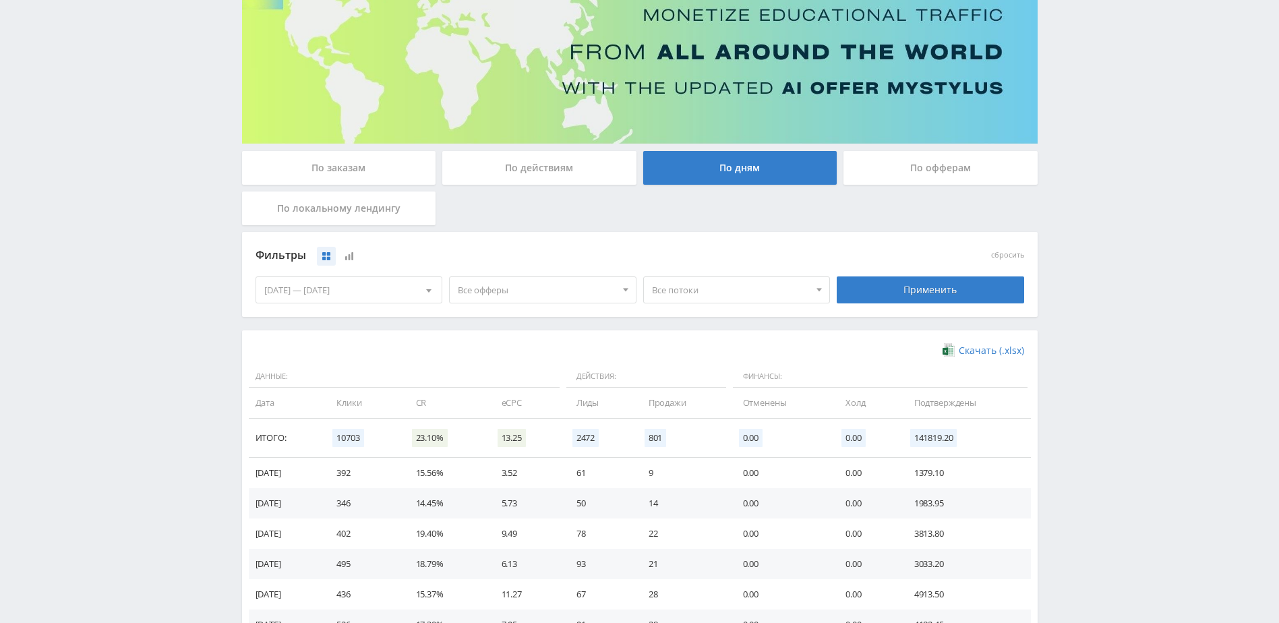
scroll to position [135, 0]
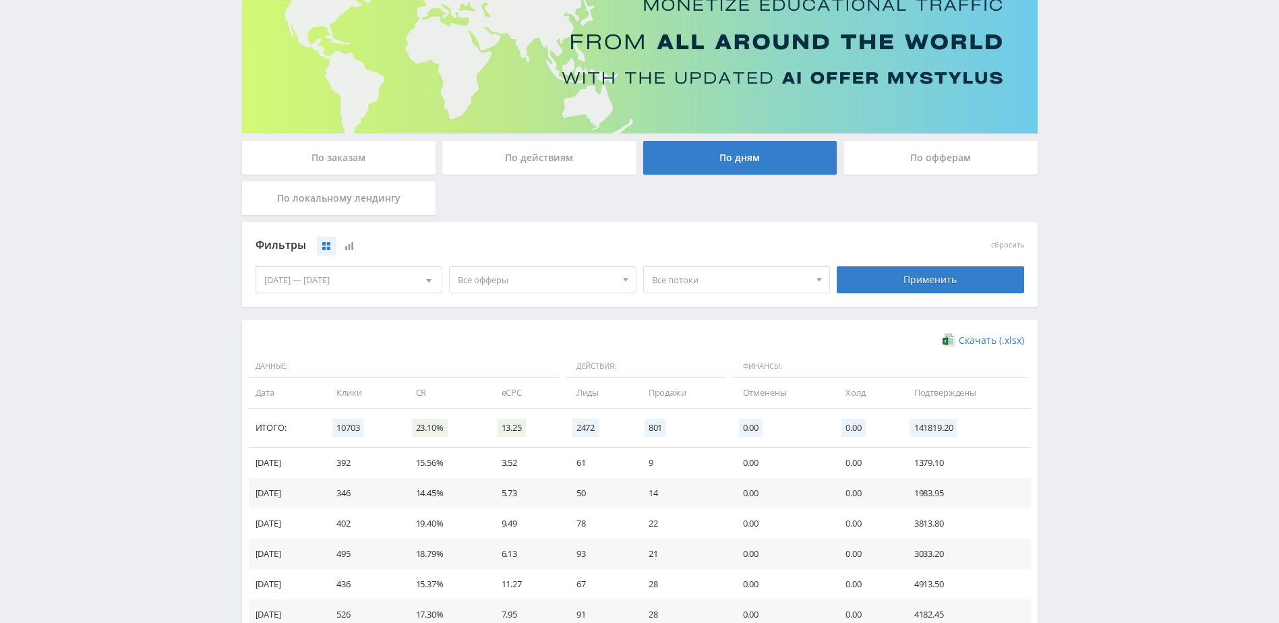
click at [611, 291] on span "Все офферы" at bounding box center [537, 280] width 158 height 26
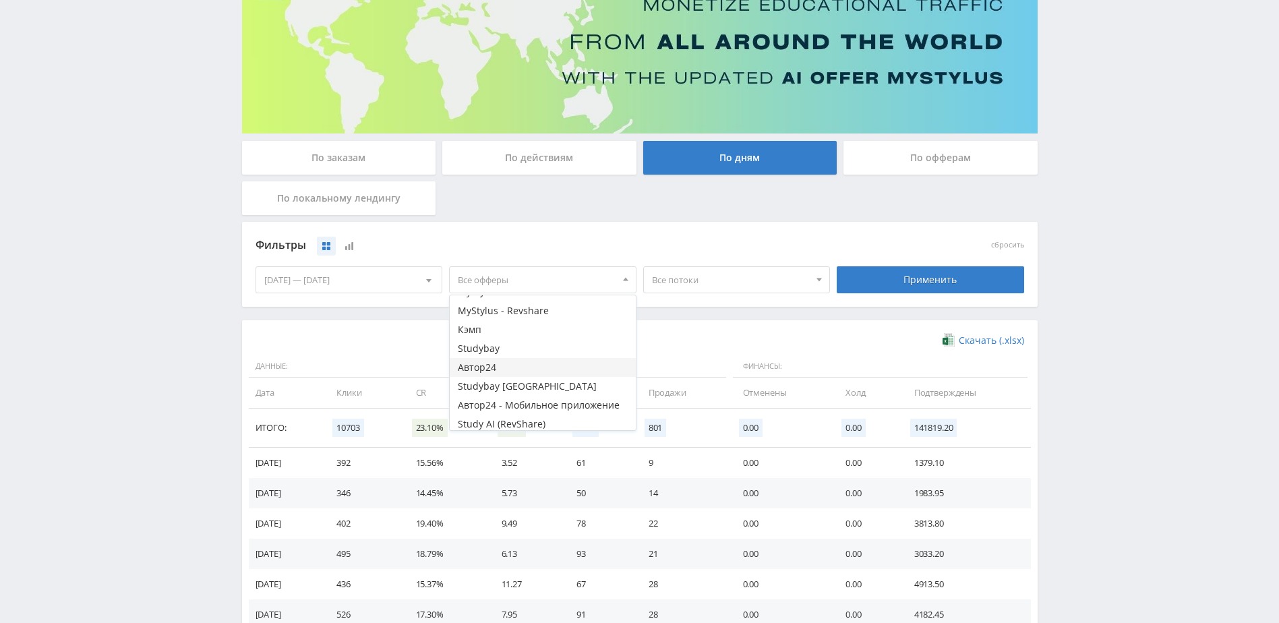
scroll to position [35, 0]
click at [537, 423] on button "Study AI (RevShare)" at bounding box center [543, 420] width 186 height 19
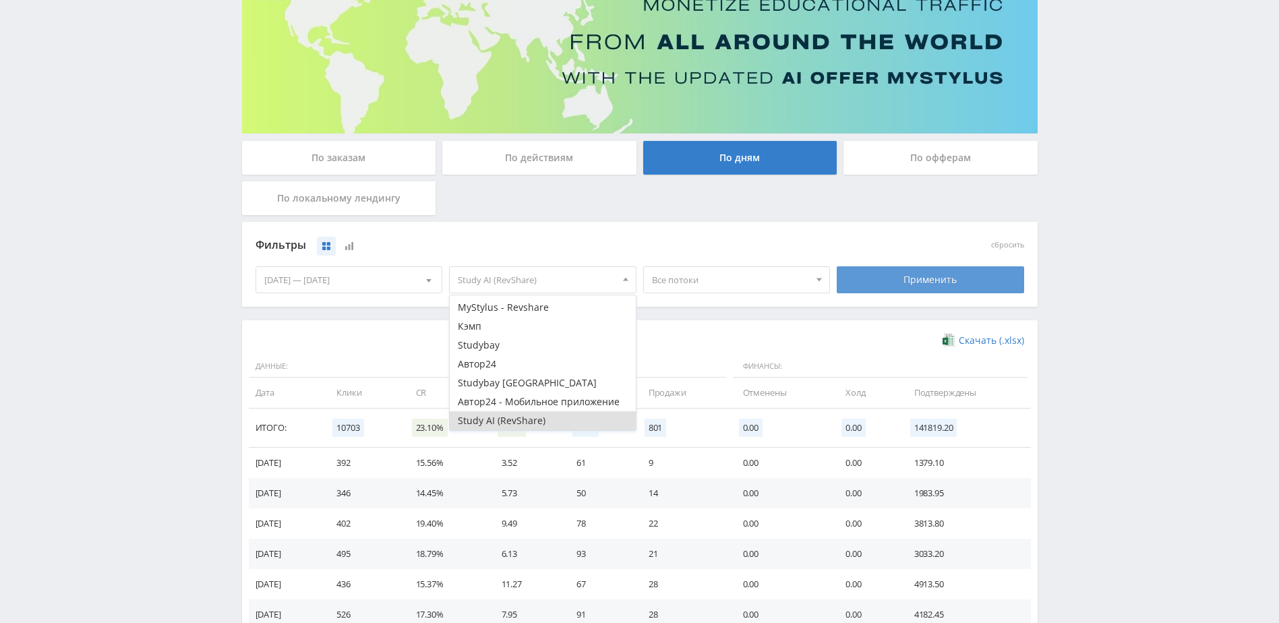
click at [883, 277] on div "Применить" at bounding box center [930, 279] width 187 height 27
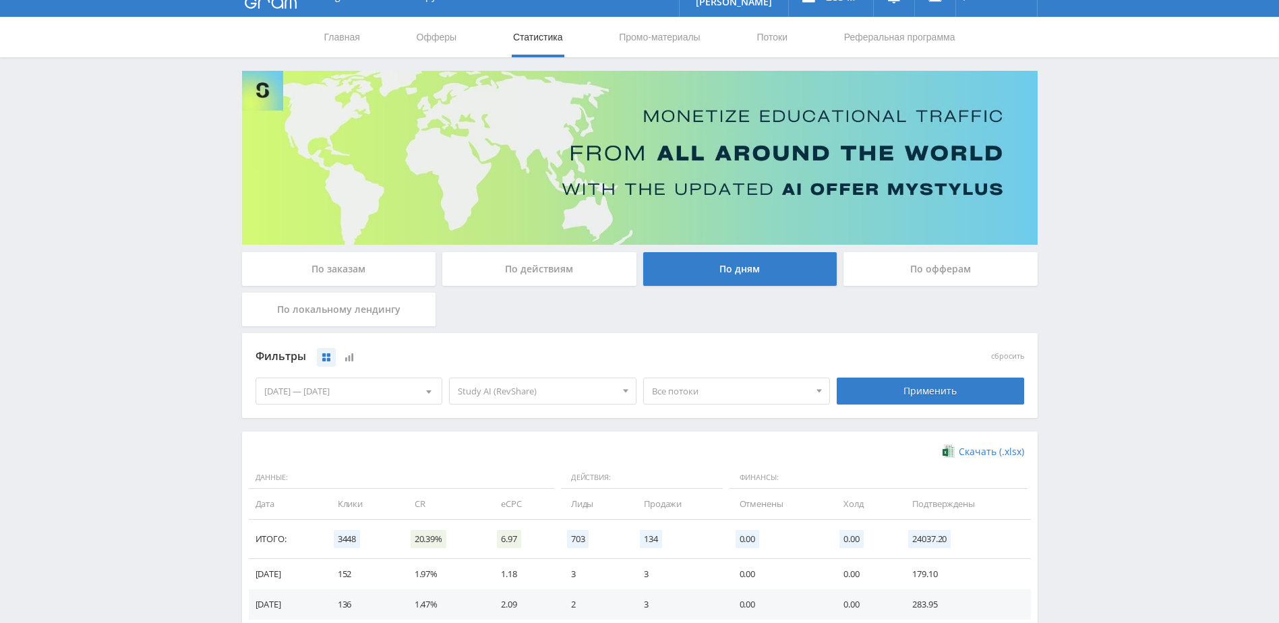
scroll to position [135, 0]
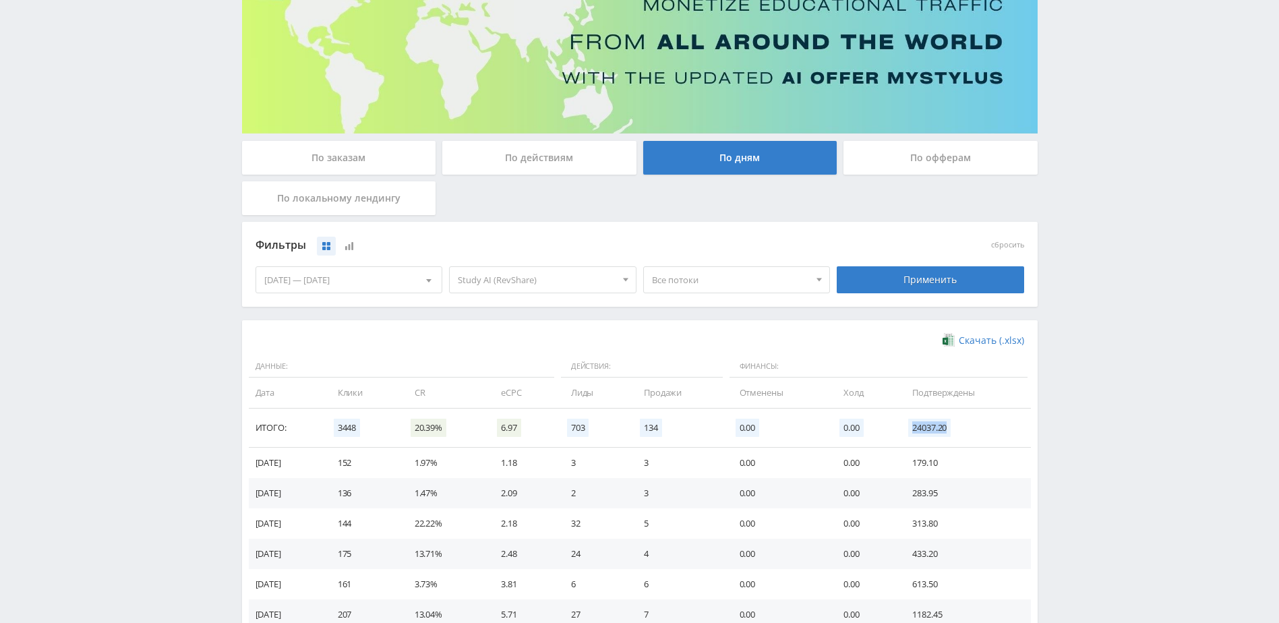
drag, startPoint x: 905, startPoint y: 429, endPoint x: 971, endPoint y: 433, distance: 66.2
click at [971, 433] on td "24037.20" at bounding box center [964, 427] width 131 height 39
click at [1180, 367] on div "Telegram-канал Инструменты База знаний Ваш менеджер: [PERSON_NAME] Alex Online …" at bounding box center [639, 524] width 1279 height 1318
drag, startPoint x: 533, startPoint y: 266, endPoint x: 523, endPoint y: 284, distance: 19.9
click at [533, 267] on span "Study AI (RevShare)" at bounding box center [537, 280] width 158 height 26
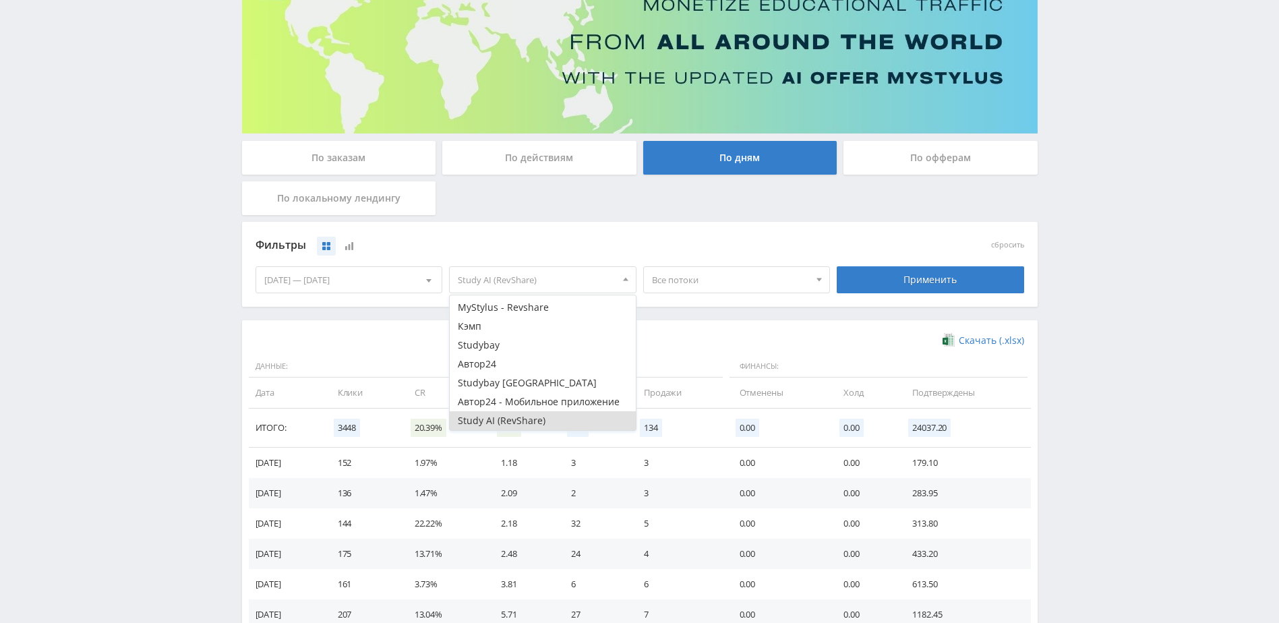
click at [525, 282] on span "Study AI (RevShare)" at bounding box center [537, 280] width 158 height 26
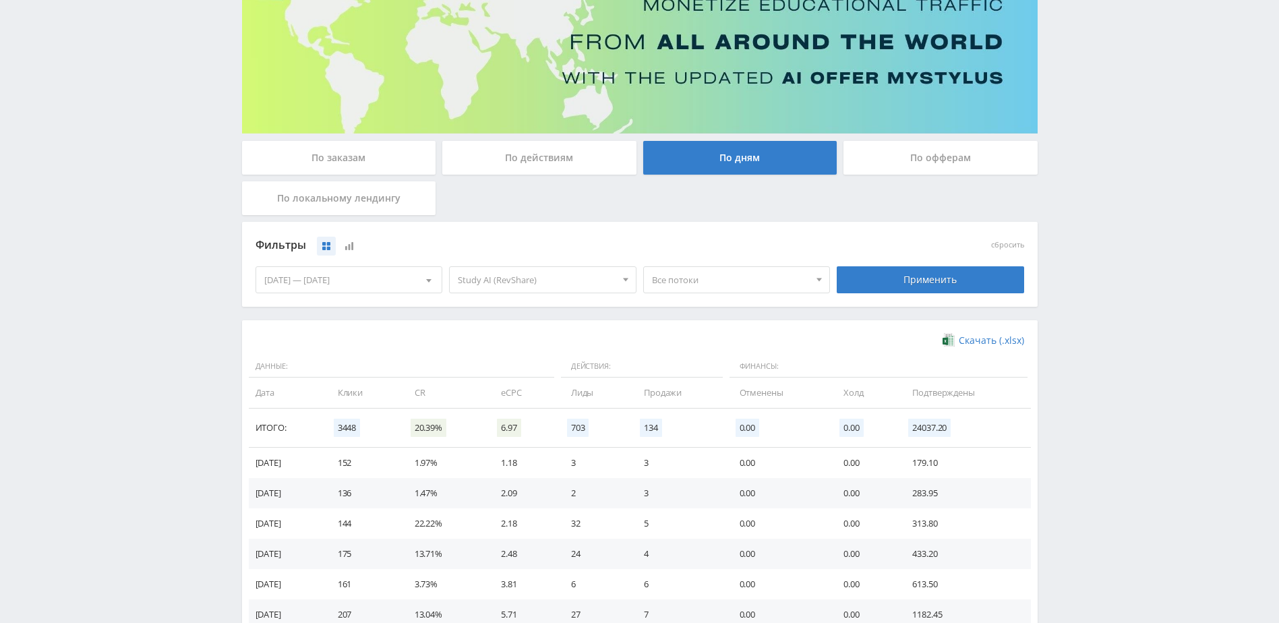
click at [560, 277] on span "Study AI (RevShare)" at bounding box center [537, 280] width 158 height 26
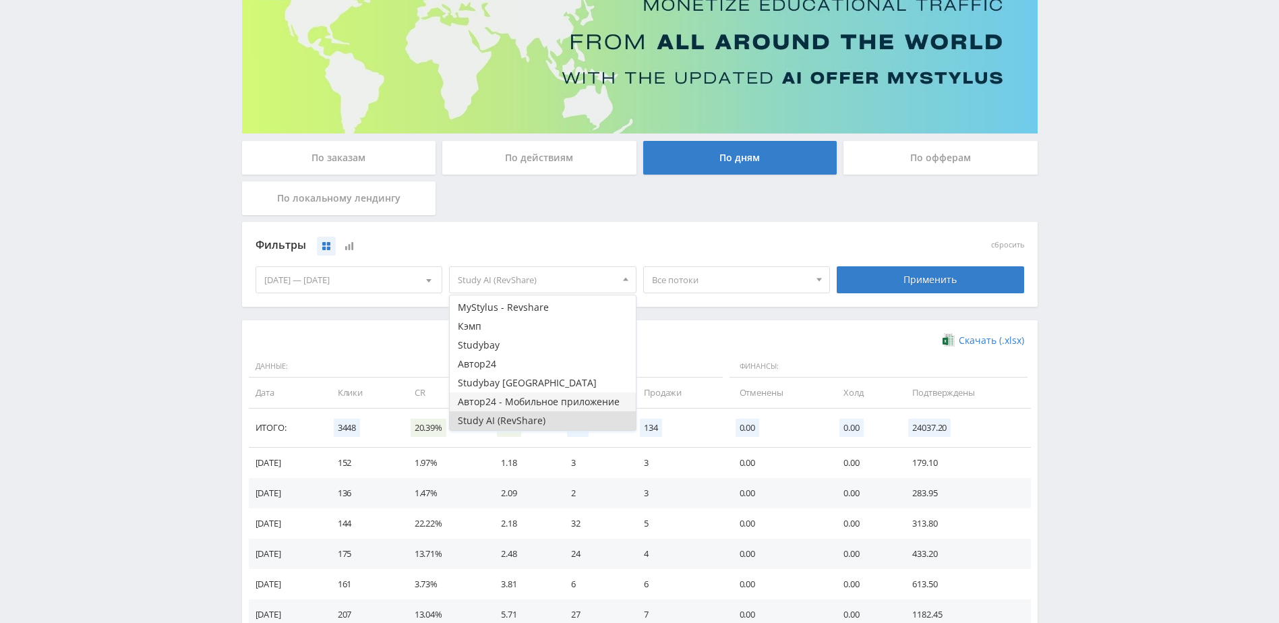
click at [532, 400] on button "Автор24 - Мобильное приложение" at bounding box center [543, 401] width 186 height 19
click at [545, 421] on button "Study AI (RevShare)" at bounding box center [543, 420] width 186 height 19
click at [787, 237] on div "Фильтры" at bounding box center [542, 245] width 575 height 20
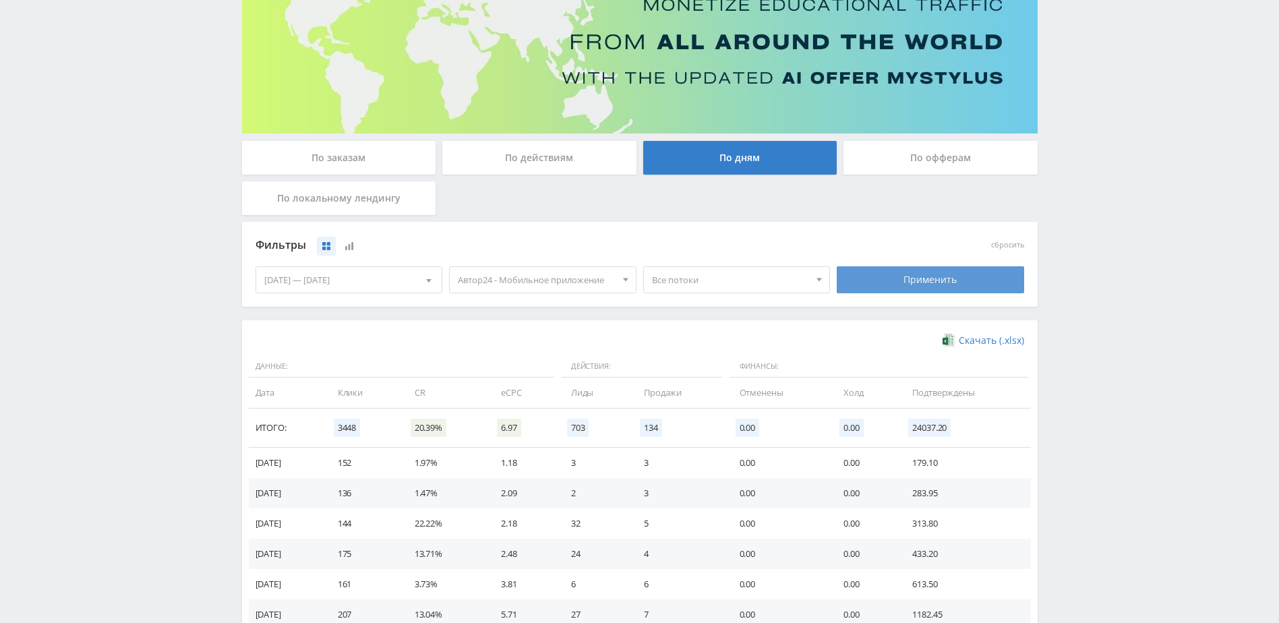
click at [896, 272] on div "Применить" at bounding box center [930, 279] width 187 height 27
click at [605, 281] on span "Автор24 - Мобильное приложение" at bounding box center [537, 280] width 158 height 26
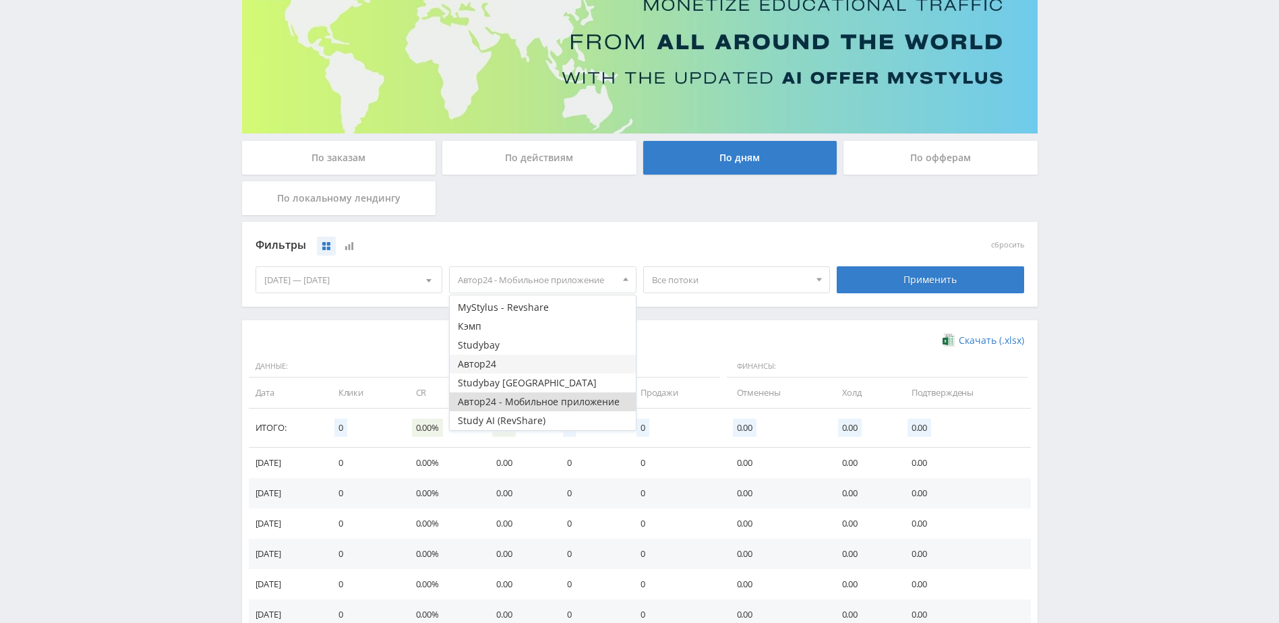
click at [542, 366] on button "Автор24" at bounding box center [543, 364] width 186 height 19
click at [502, 402] on button "Автор24 - Мобильное приложение" at bounding box center [543, 401] width 186 height 19
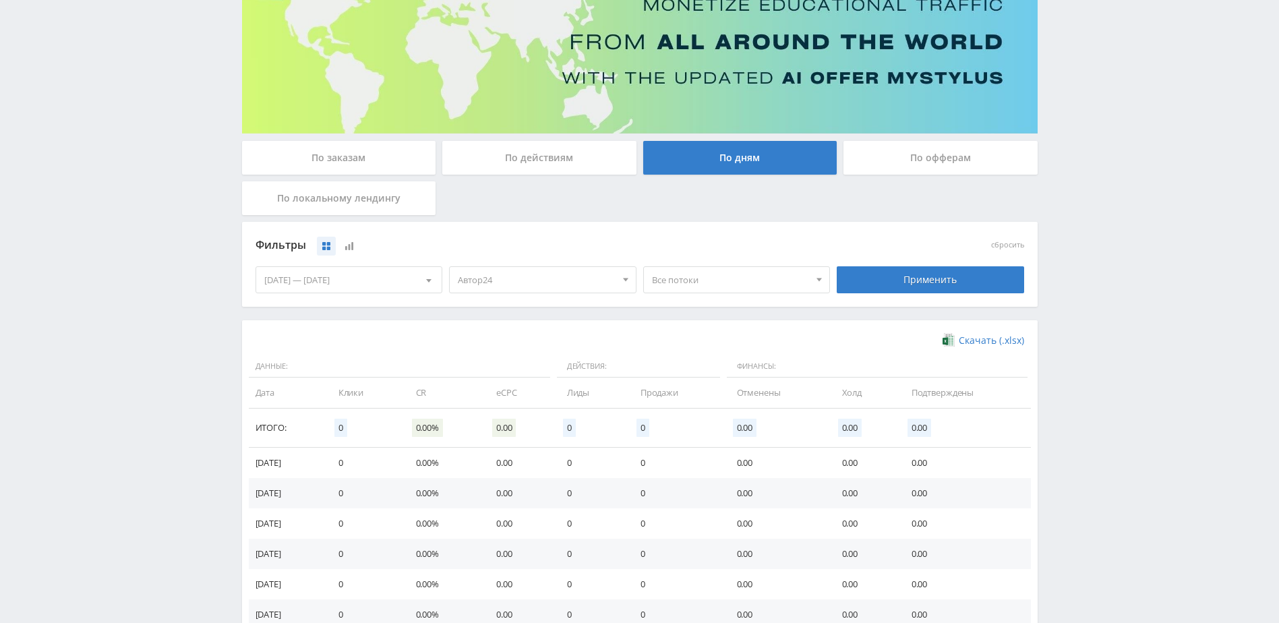
click at [605, 281] on span "Автор24" at bounding box center [537, 280] width 158 height 26
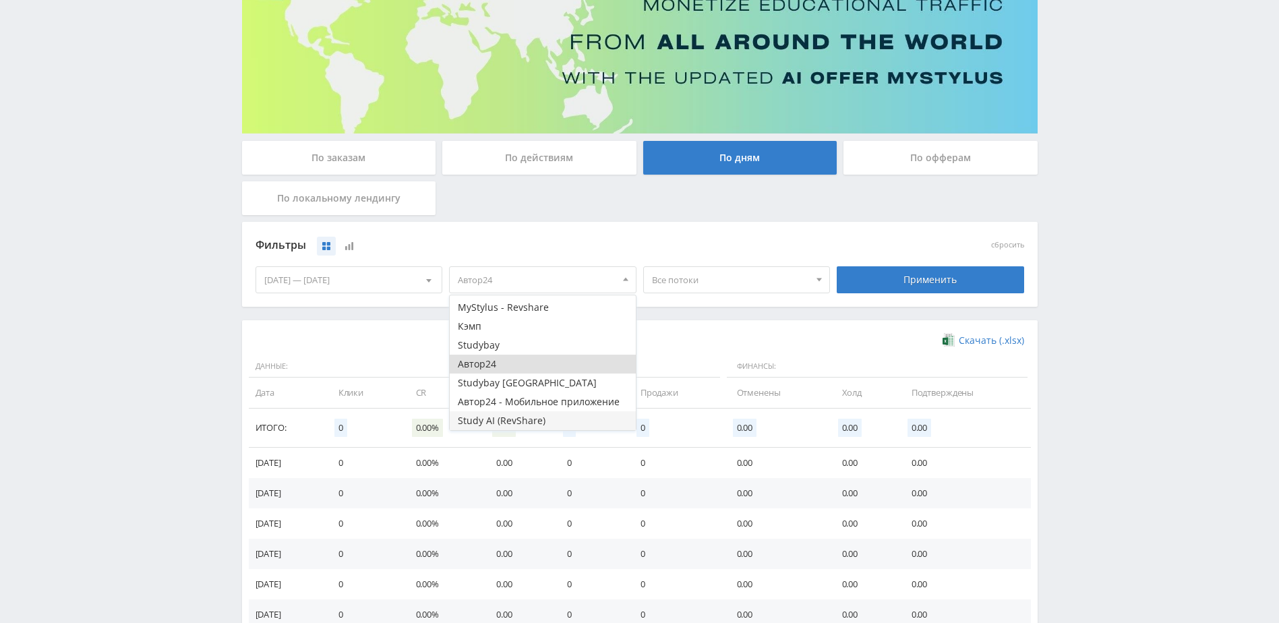
click at [510, 421] on button "Study AI (RevShare)" at bounding box center [543, 420] width 186 height 19
click at [547, 365] on button "Автор24" at bounding box center [543, 364] width 186 height 19
click at [921, 283] on div "Применить" at bounding box center [930, 279] width 187 height 27
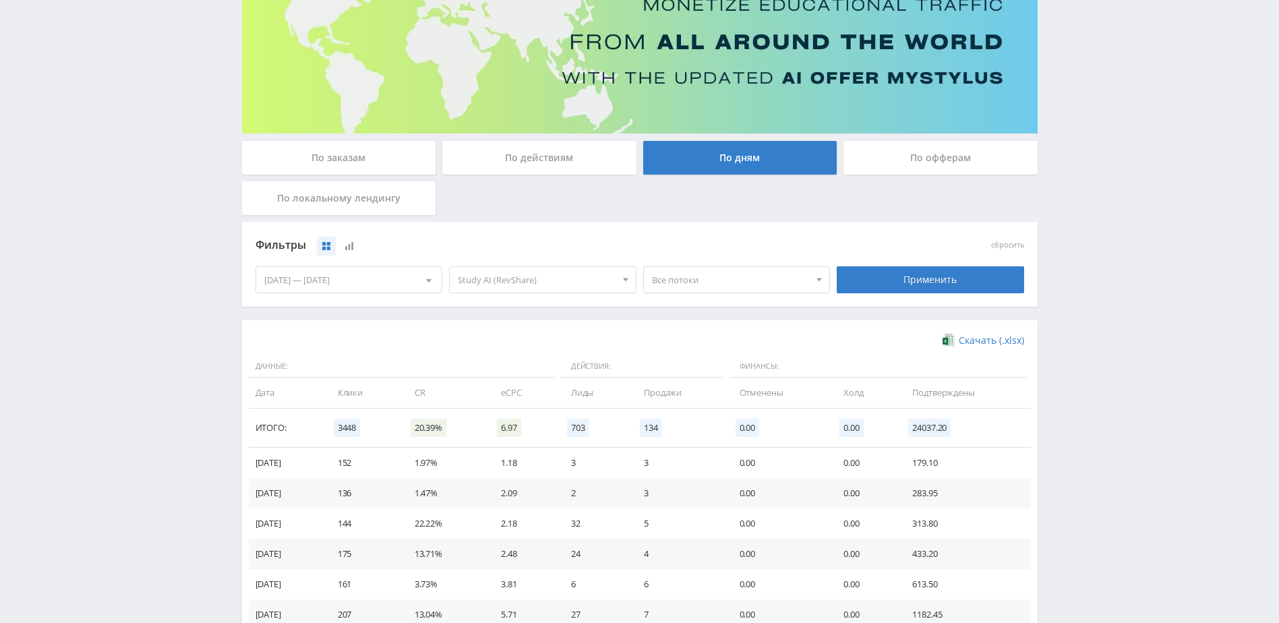
click at [775, 297] on div "Все потоки Все потоки chat_gpt5 blog/nejroset-dlya-proverki-orfografii-i-punktu…" at bounding box center [737, 280] width 194 height 38
click at [780, 282] on span "Все потоки" at bounding box center [731, 280] width 158 height 26
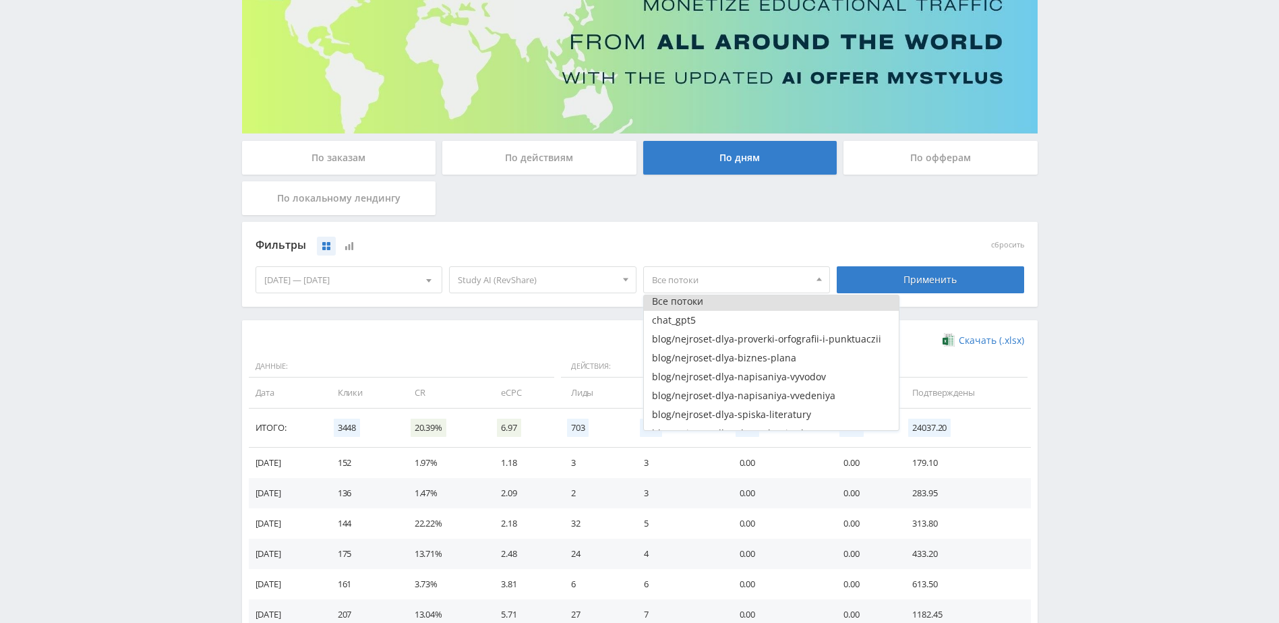
scroll to position [0, 0]
click at [683, 327] on button "chat_gpt5" at bounding box center [771, 323] width 255 height 19
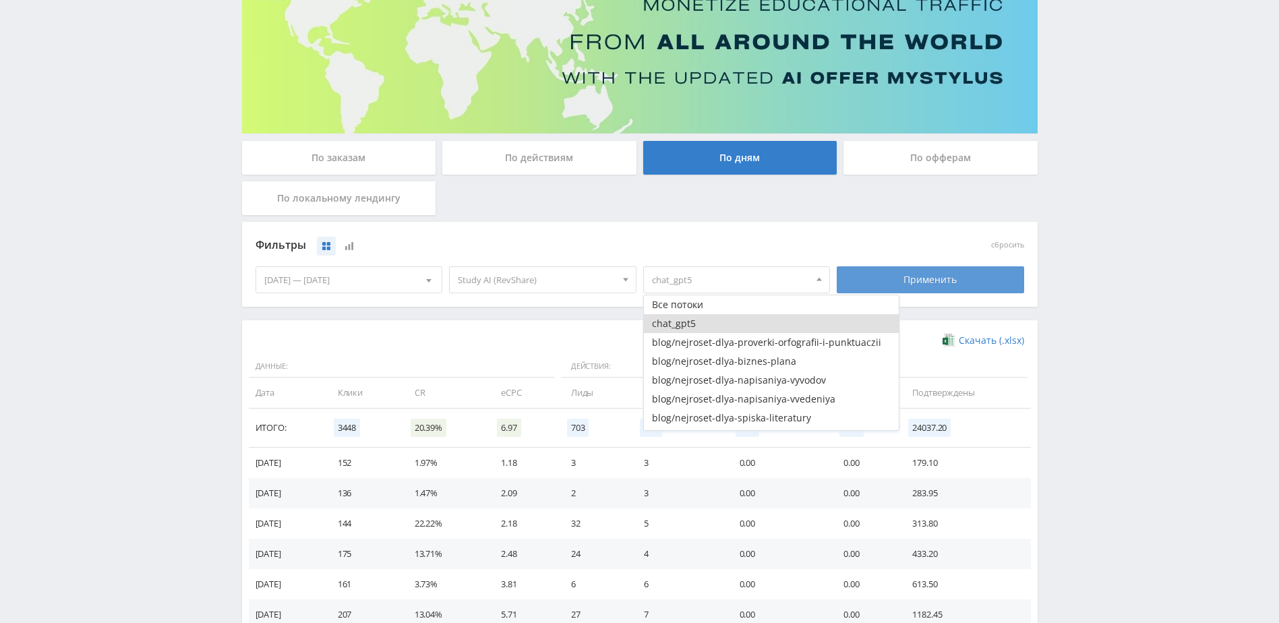
click at [918, 279] on div "Применить" at bounding box center [930, 279] width 187 height 27
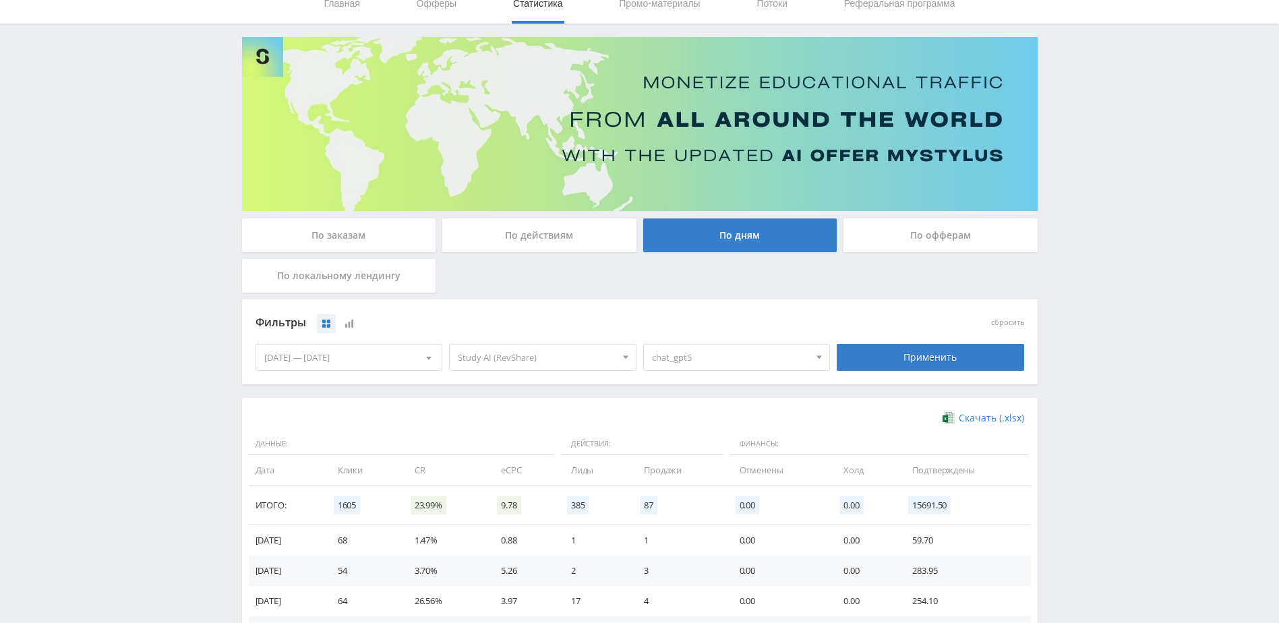
scroll to position [67, 0]
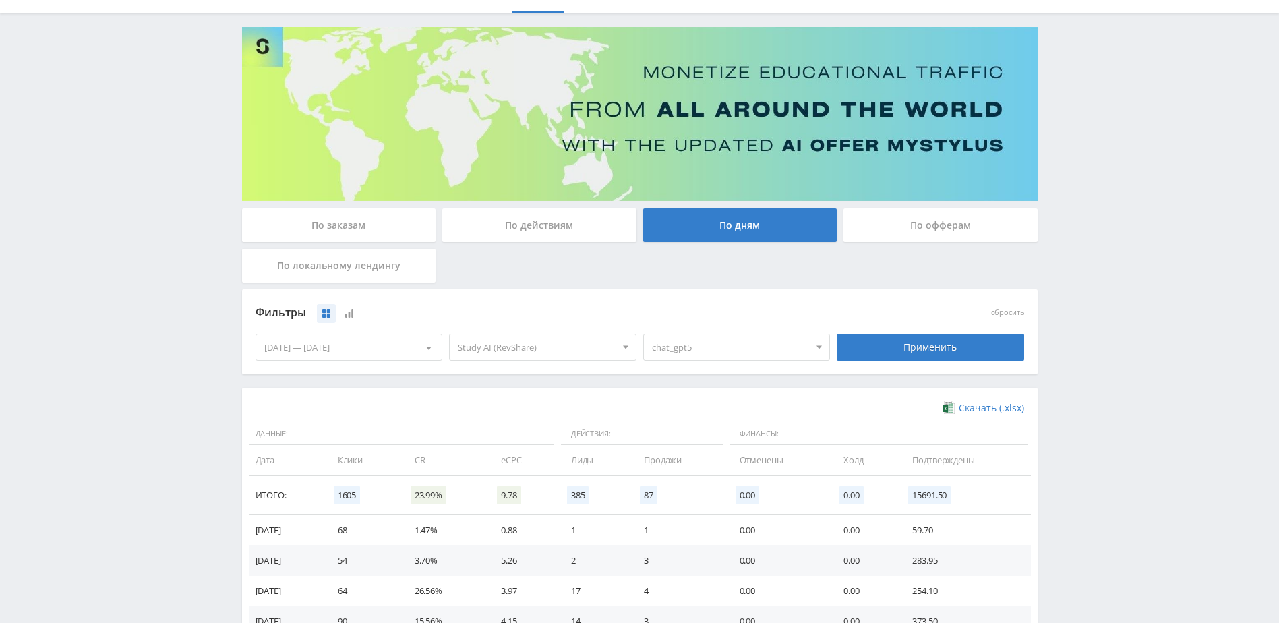
click at [795, 346] on span "chat_gpt5" at bounding box center [731, 347] width 158 height 26
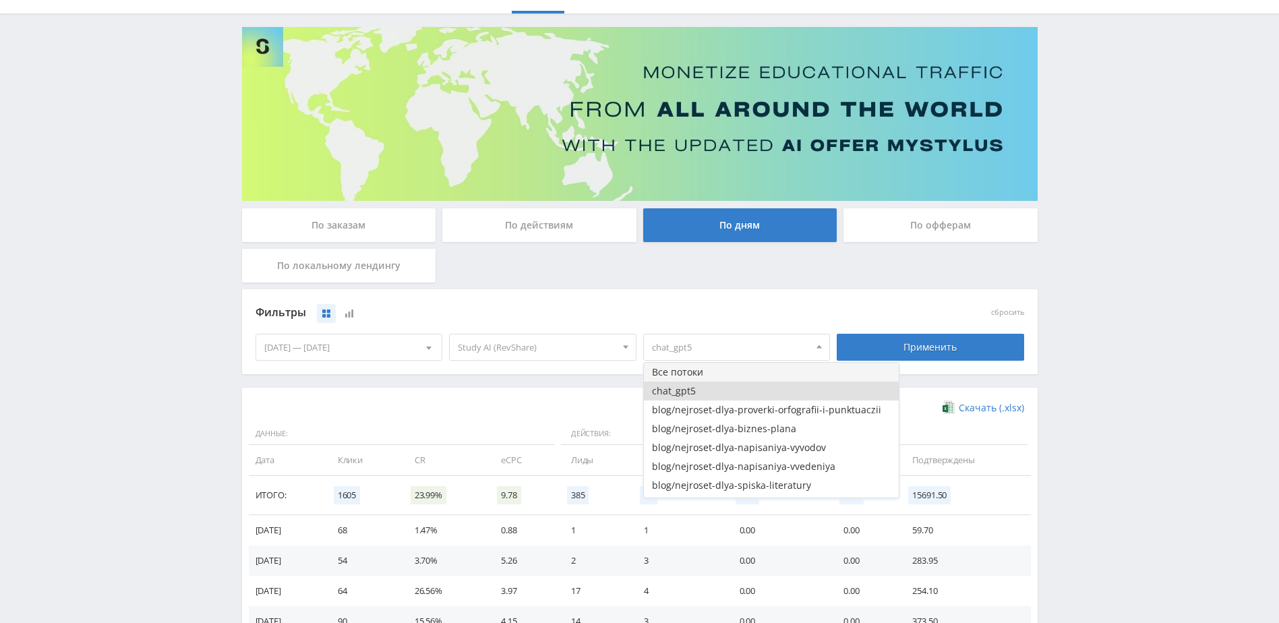
click at [747, 375] on button "Все потоки" at bounding box center [771, 372] width 255 height 19
click at [855, 319] on div "сбросить" at bounding box center [930, 313] width 194 height 20
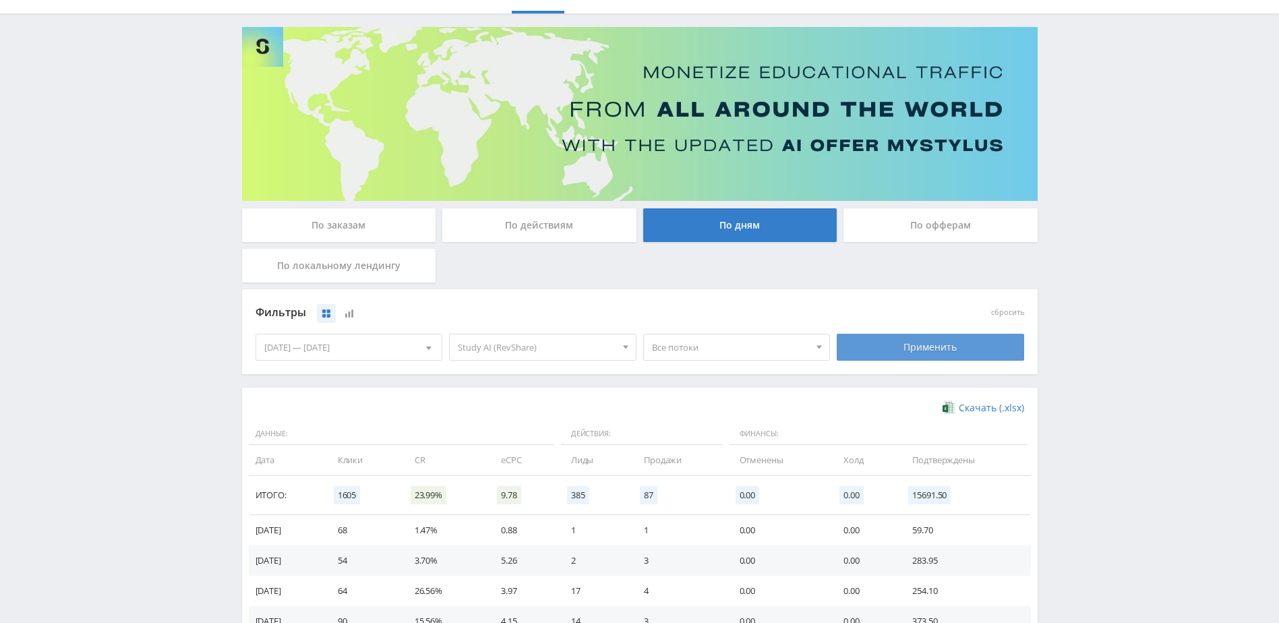
click at [859, 349] on div "Применить" at bounding box center [930, 347] width 187 height 27
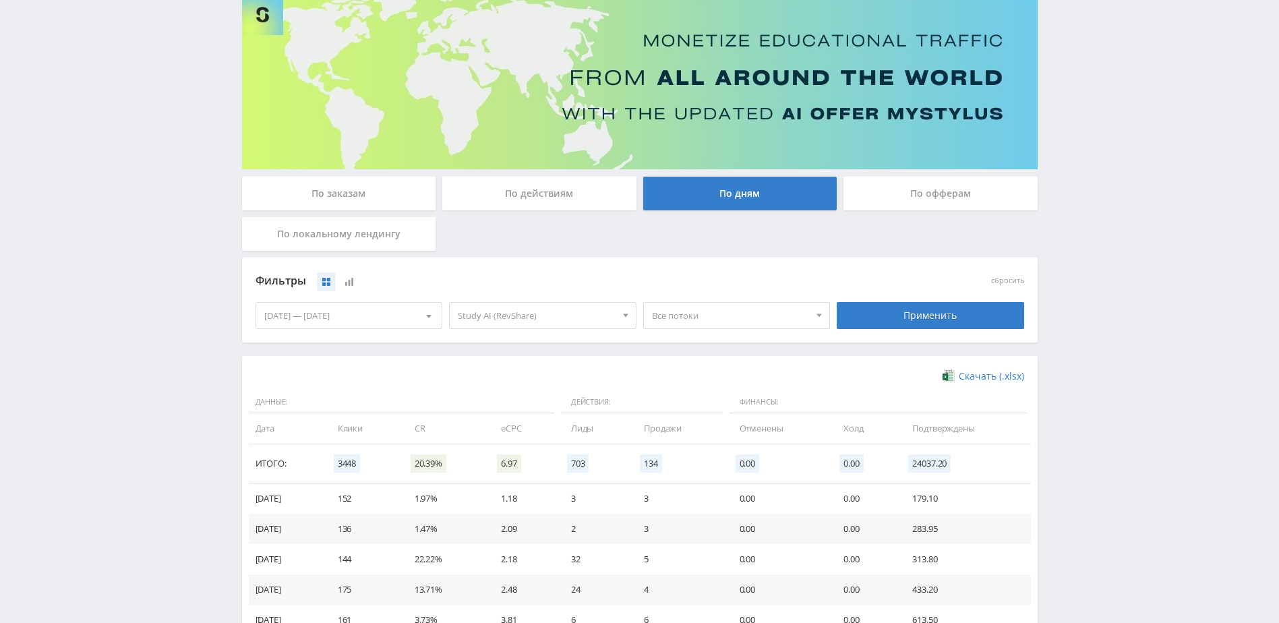
scroll to position [135, 0]
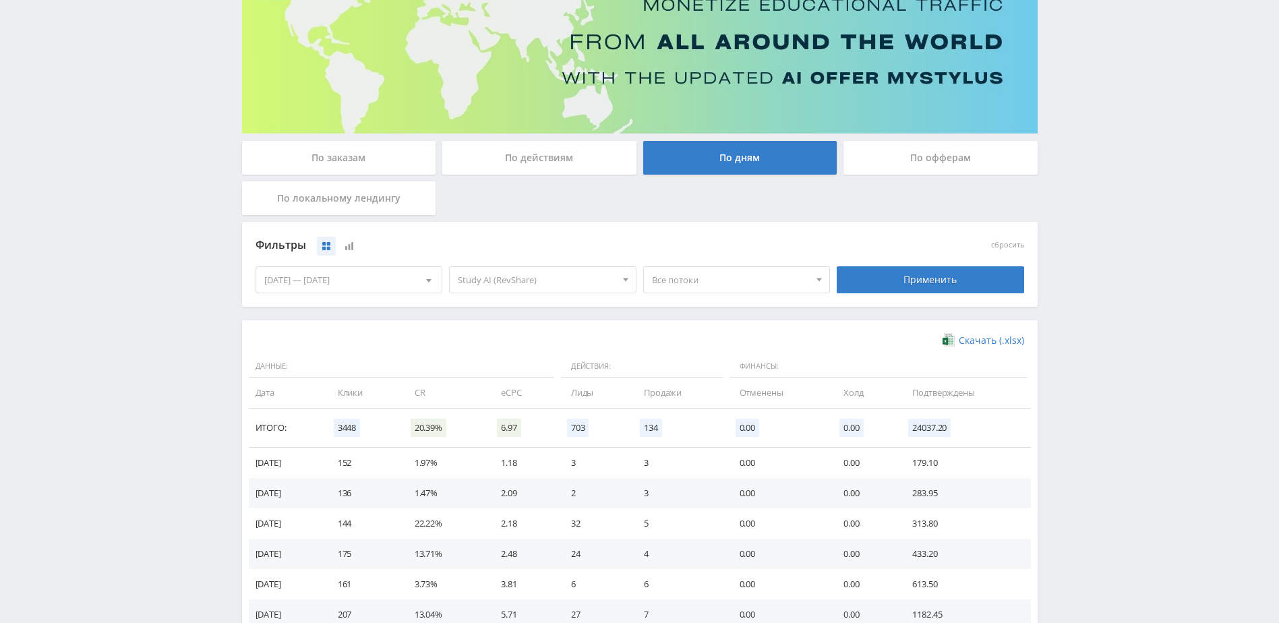
click at [814, 293] on div "Все потоки" at bounding box center [736, 279] width 187 height 27
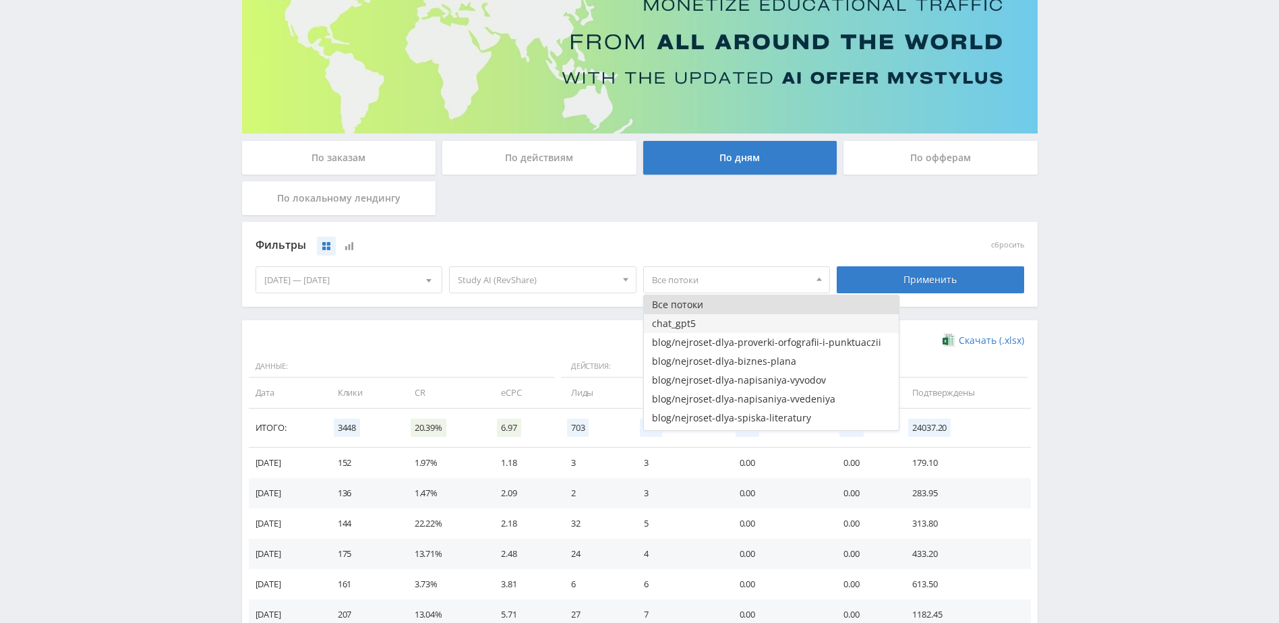
click at [760, 322] on button "chat_gpt5" at bounding box center [771, 323] width 255 height 19
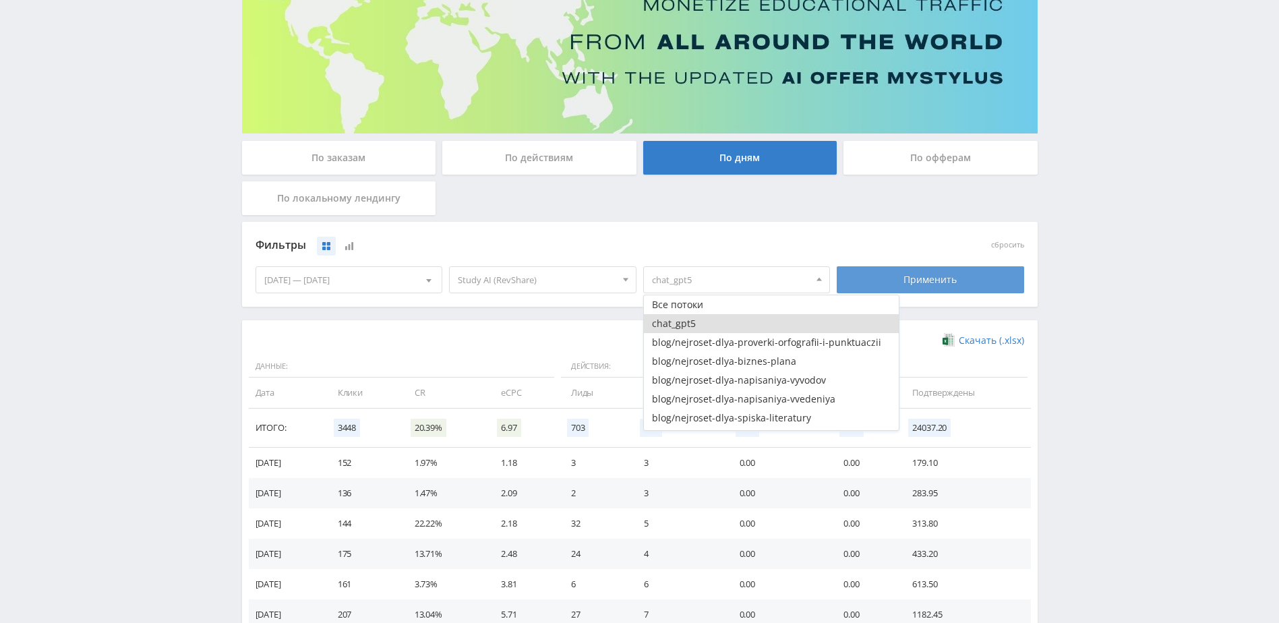
click at [895, 289] on div "Применить" at bounding box center [930, 279] width 187 height 27
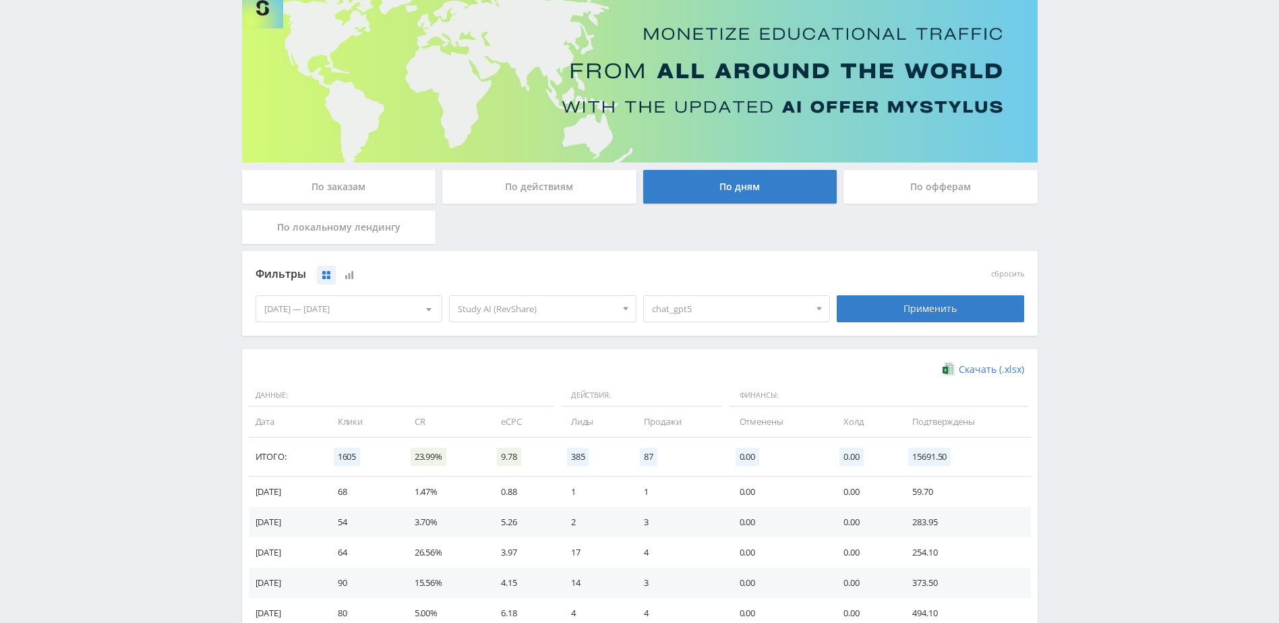
scroll to position [202, 0]
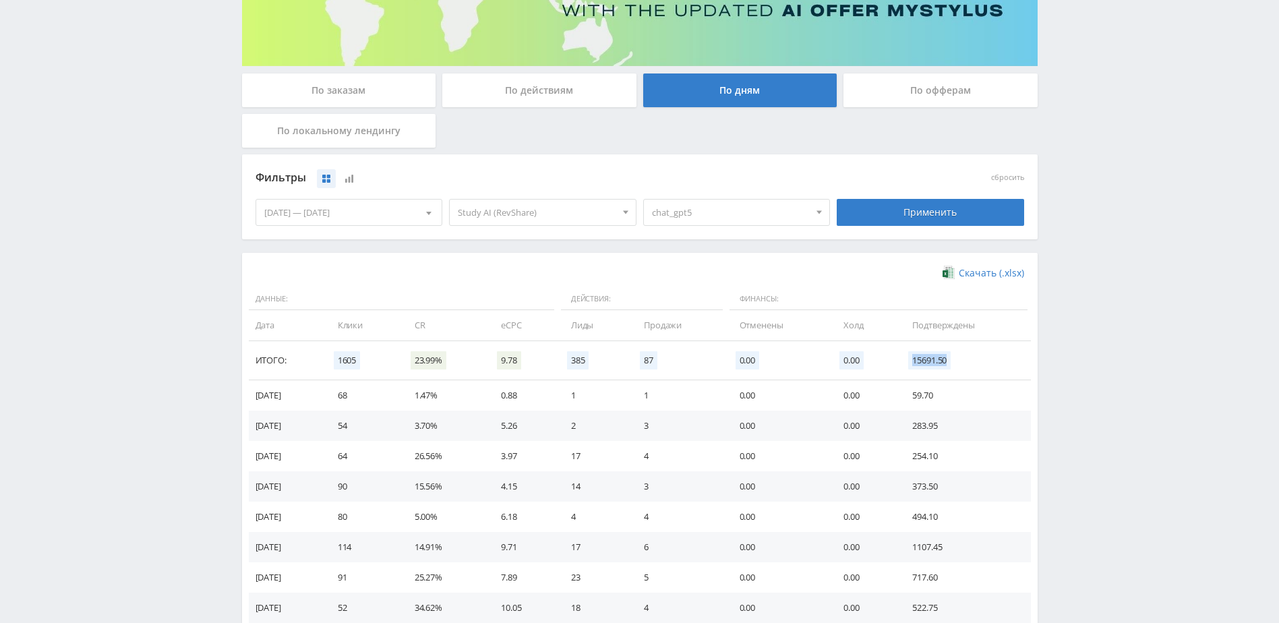
drag, startPoint x: 955, startPoint y: 358, endPoint x: 901, endPoint y: 361, distance: 54.0
click at [901, 361] on td "15691.50" at bounding box center [964, 360] width 131 height 39
